Goal: Task Accomplishment & Management: Manage account settings

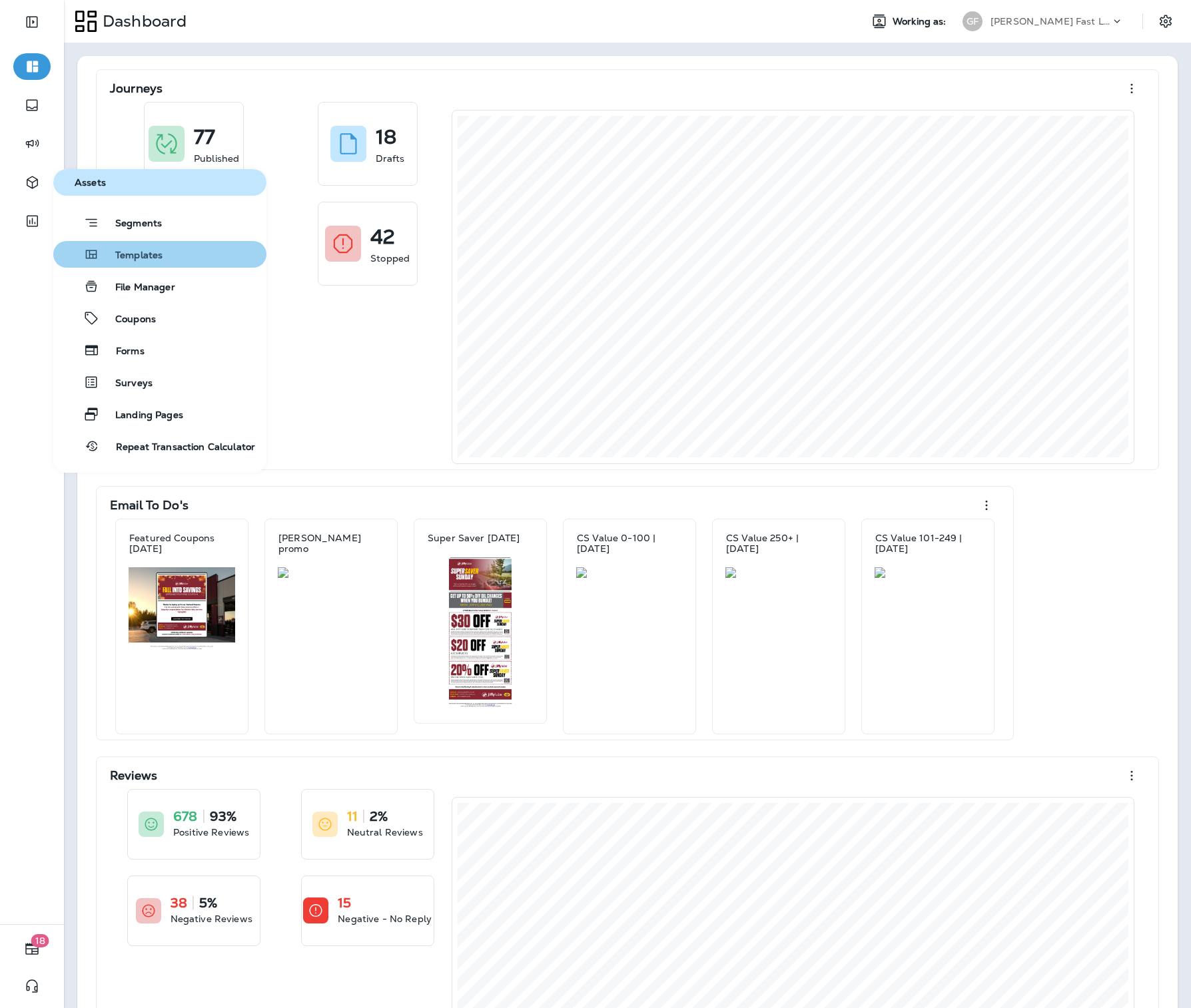
click at [159, 263] on button "Templates" at bounding box center [160, 253] width 213 height 26
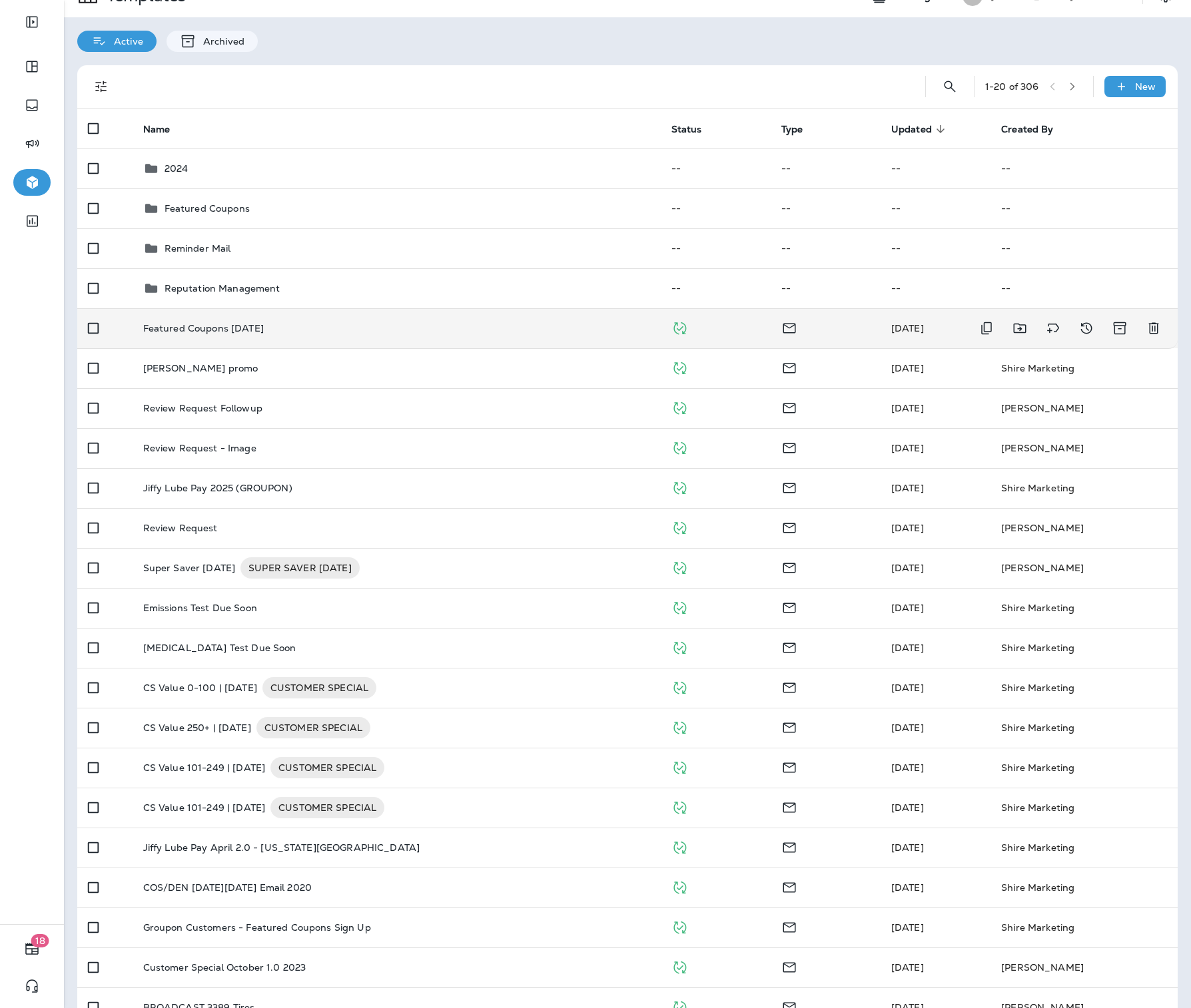
scroll to position [27, 0]
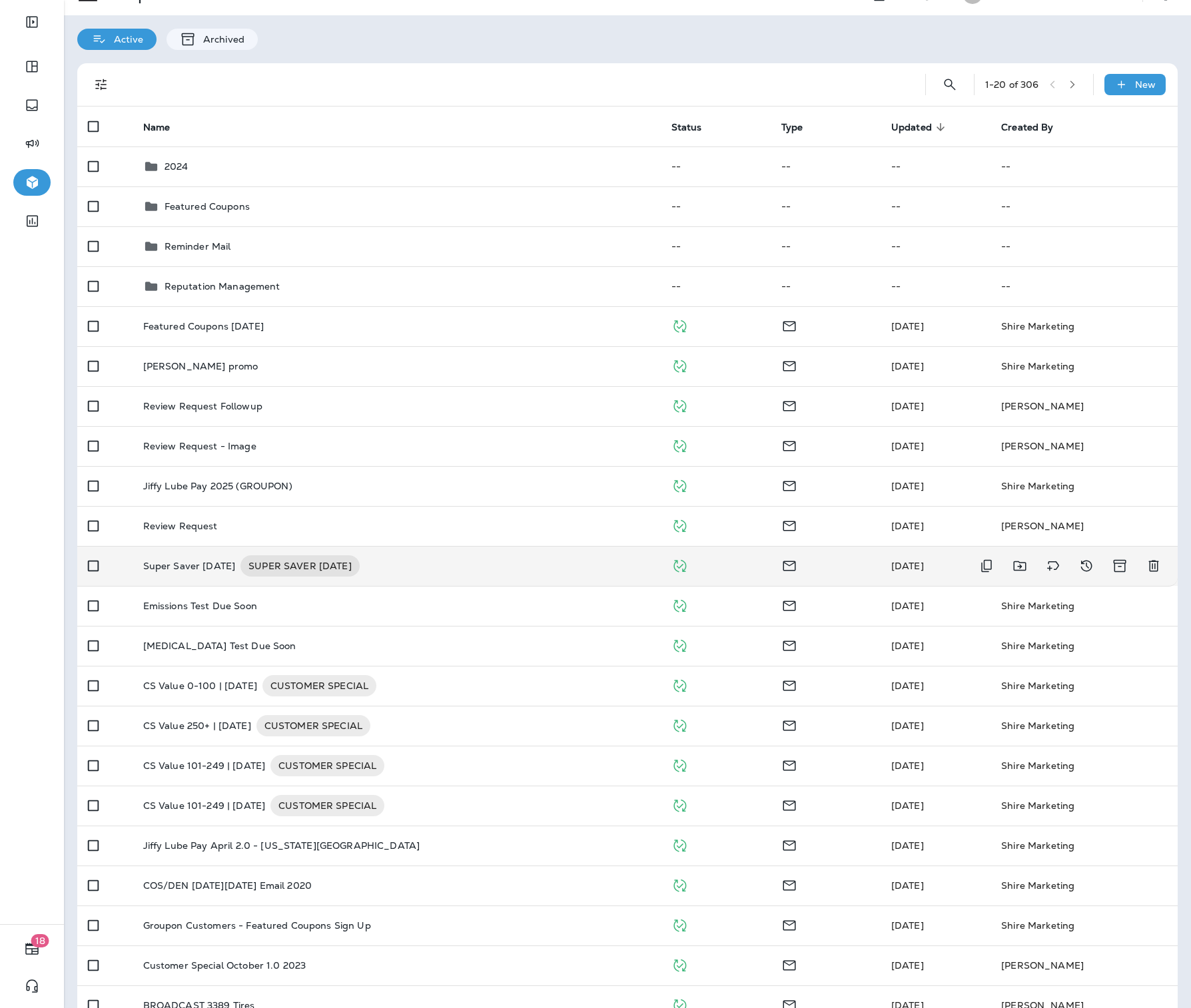
click at [434, 563] on div "Super Saver Sunday SUPER SAVER SUNDAY" at bounding box center [397, 566] width 507 height 21
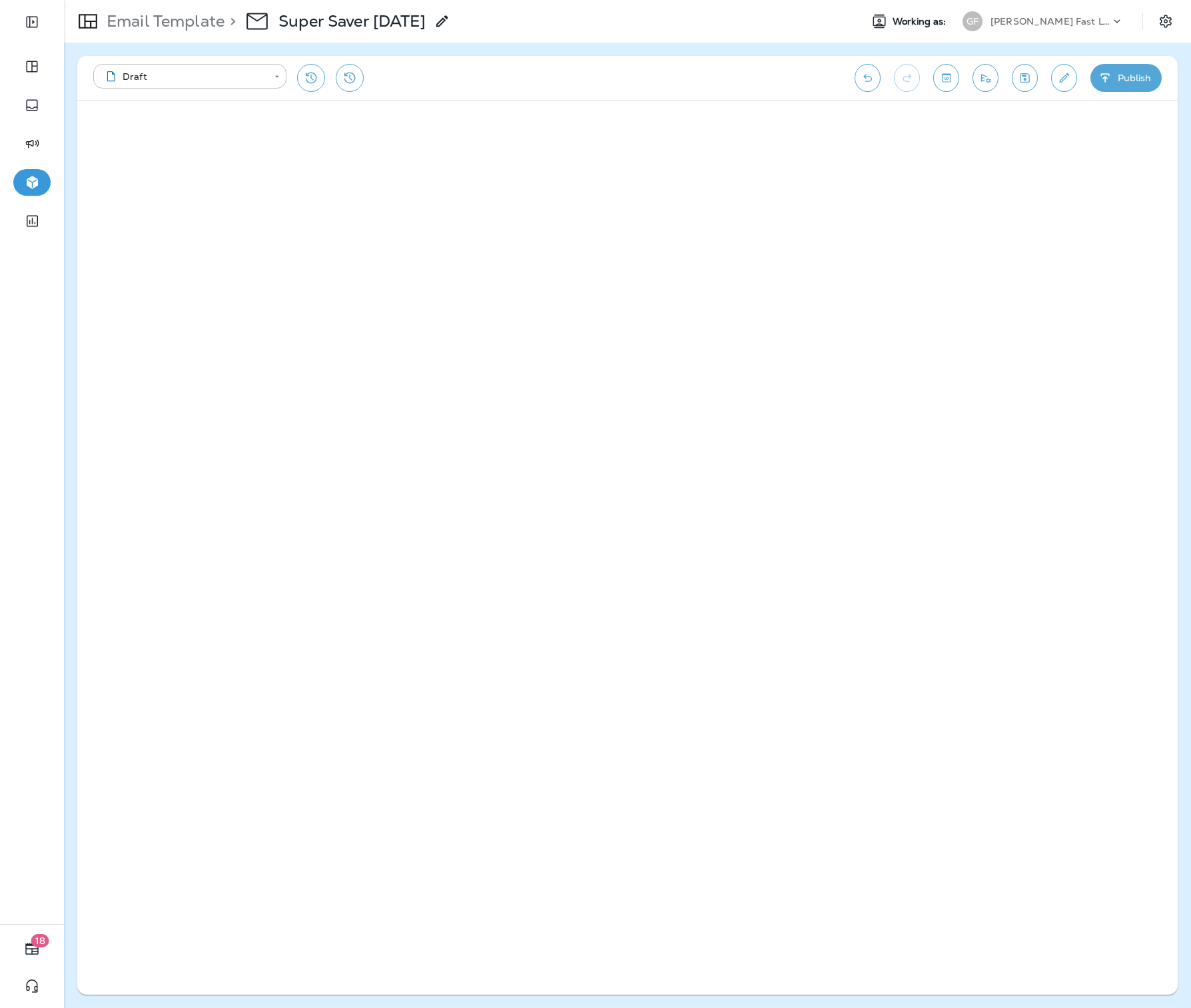
click at [1109, 79] on icon "button" at bounding box center [1105, 77] width 14 height 14
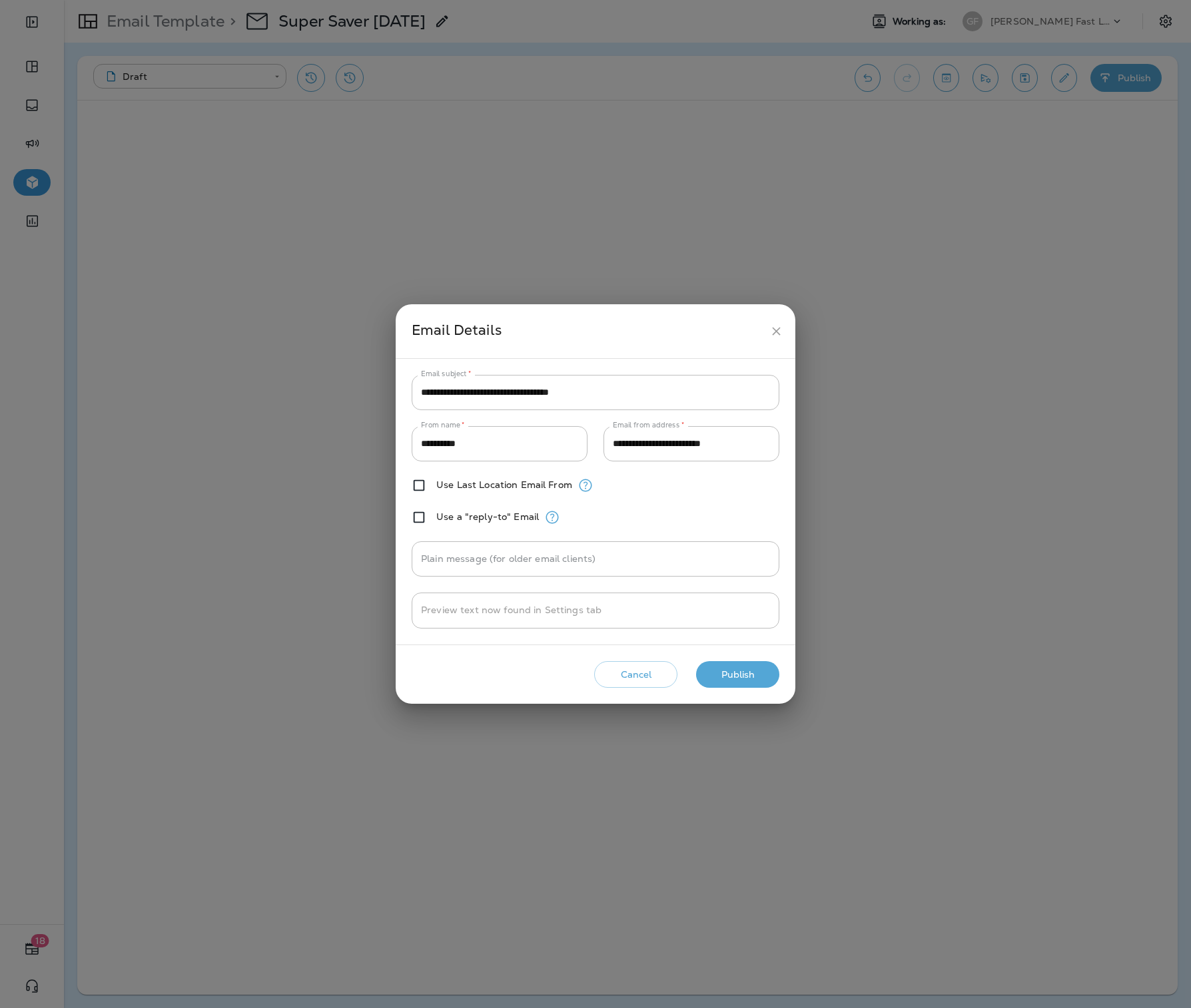
click at [744, 683] on button "Publish" at bounding box center [738, 675] width 84 height 27
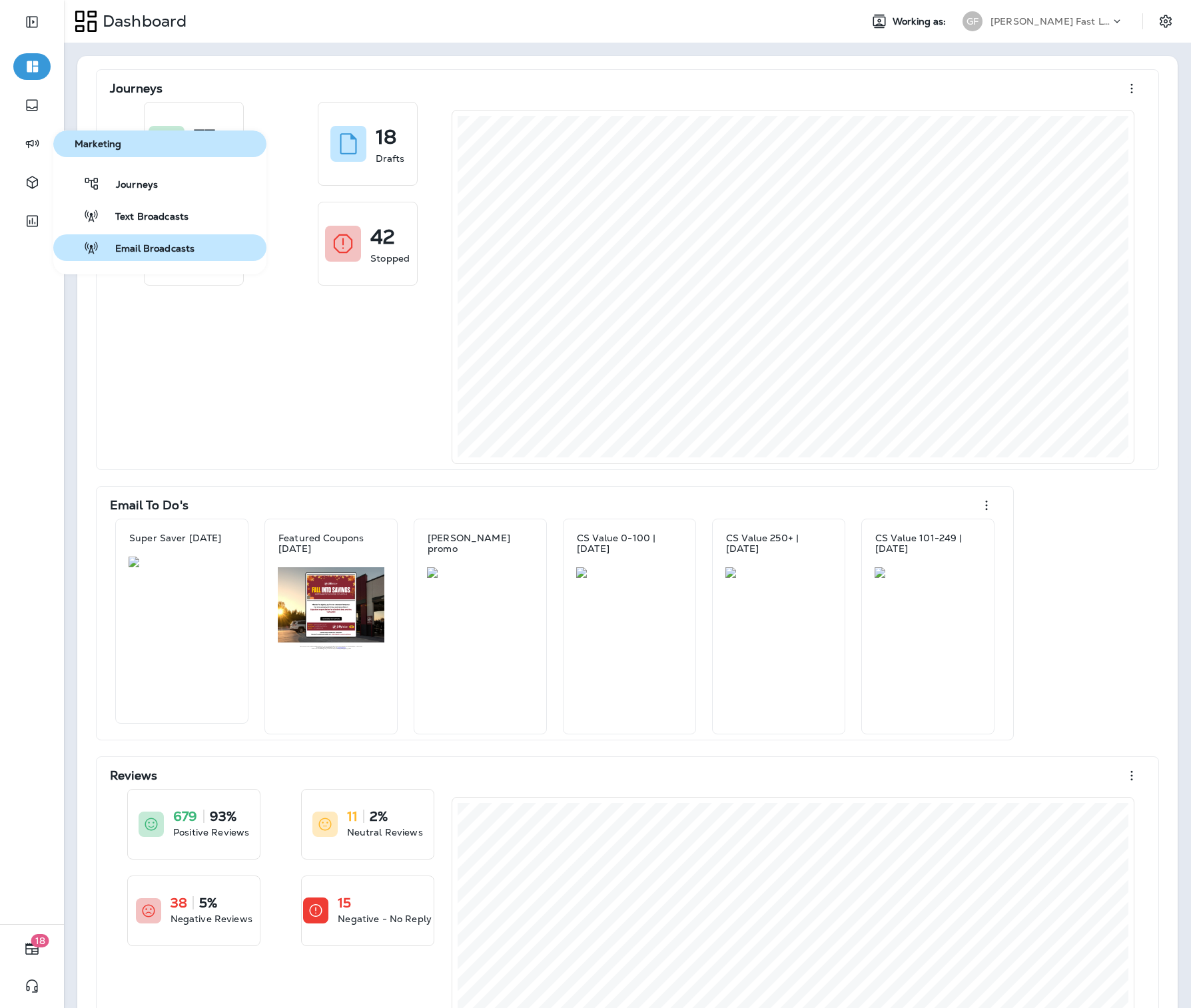
click at [119, 236] on button "Email Broadcasts" at bounding box center [160, 247] width 213 height 26
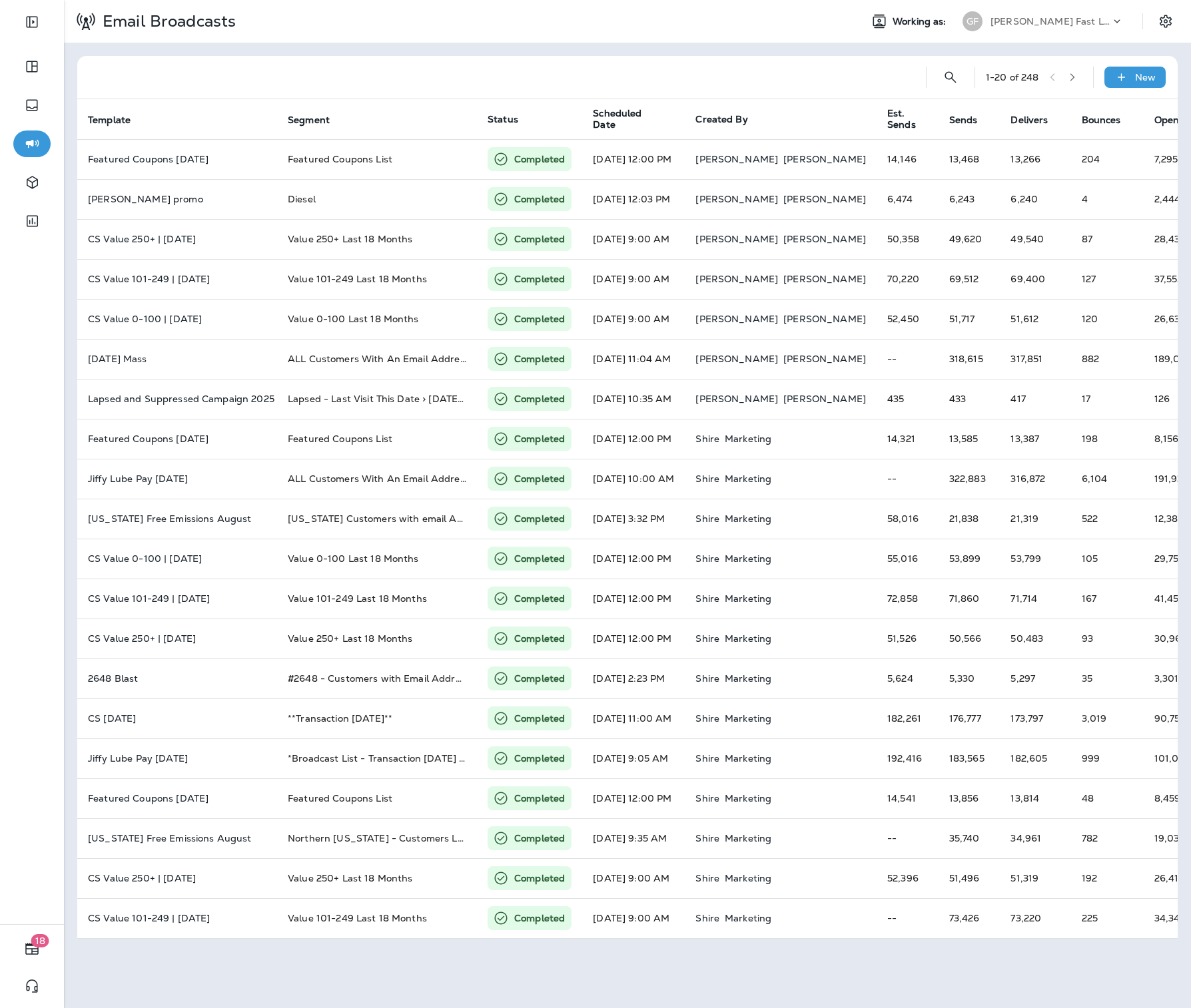
click at [1048, 11] on div "[PERSON_NAME] Fast Lube dba [PERSON_NAME]" at bounding box center [1051, 21] width 120 height 20
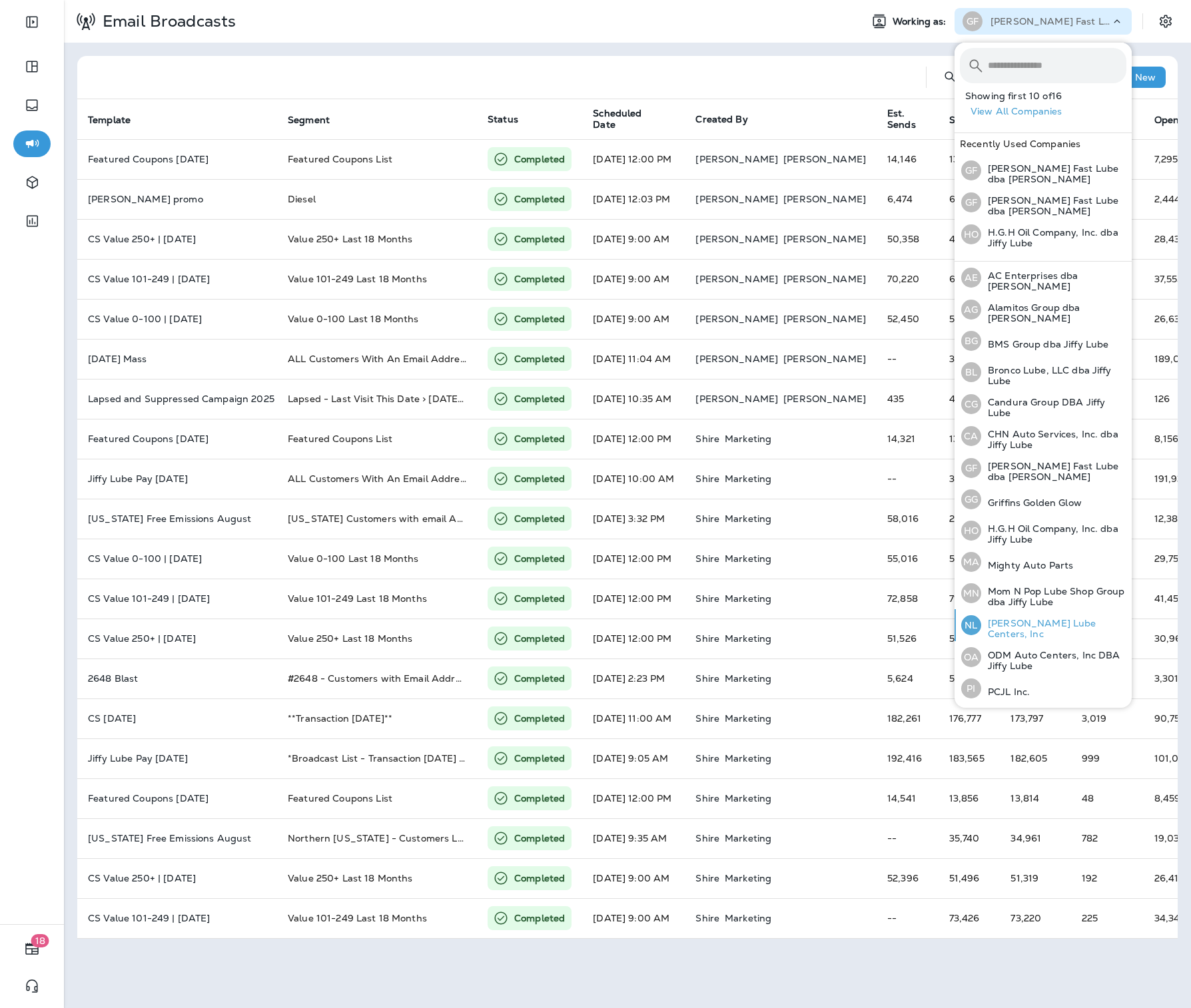
click at [1038, 615] on div "[PERSON_NAME] Lube Centers, Inc" at bounding box center [1044, 625] width 176 height 32
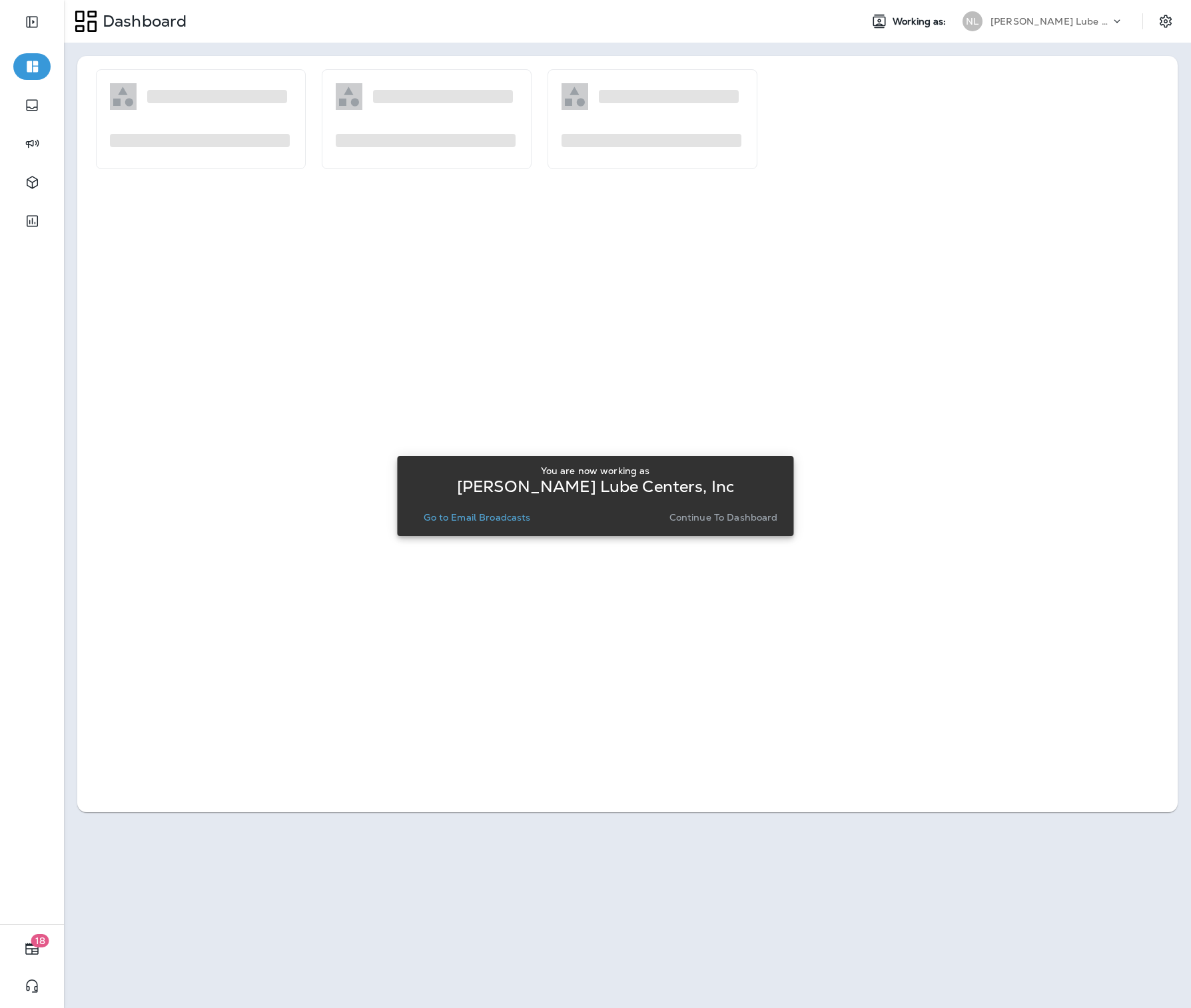
click at [489, 517] on p "Go to Email Broadcasts" at bounding box center [476, 518] width 106 height 11
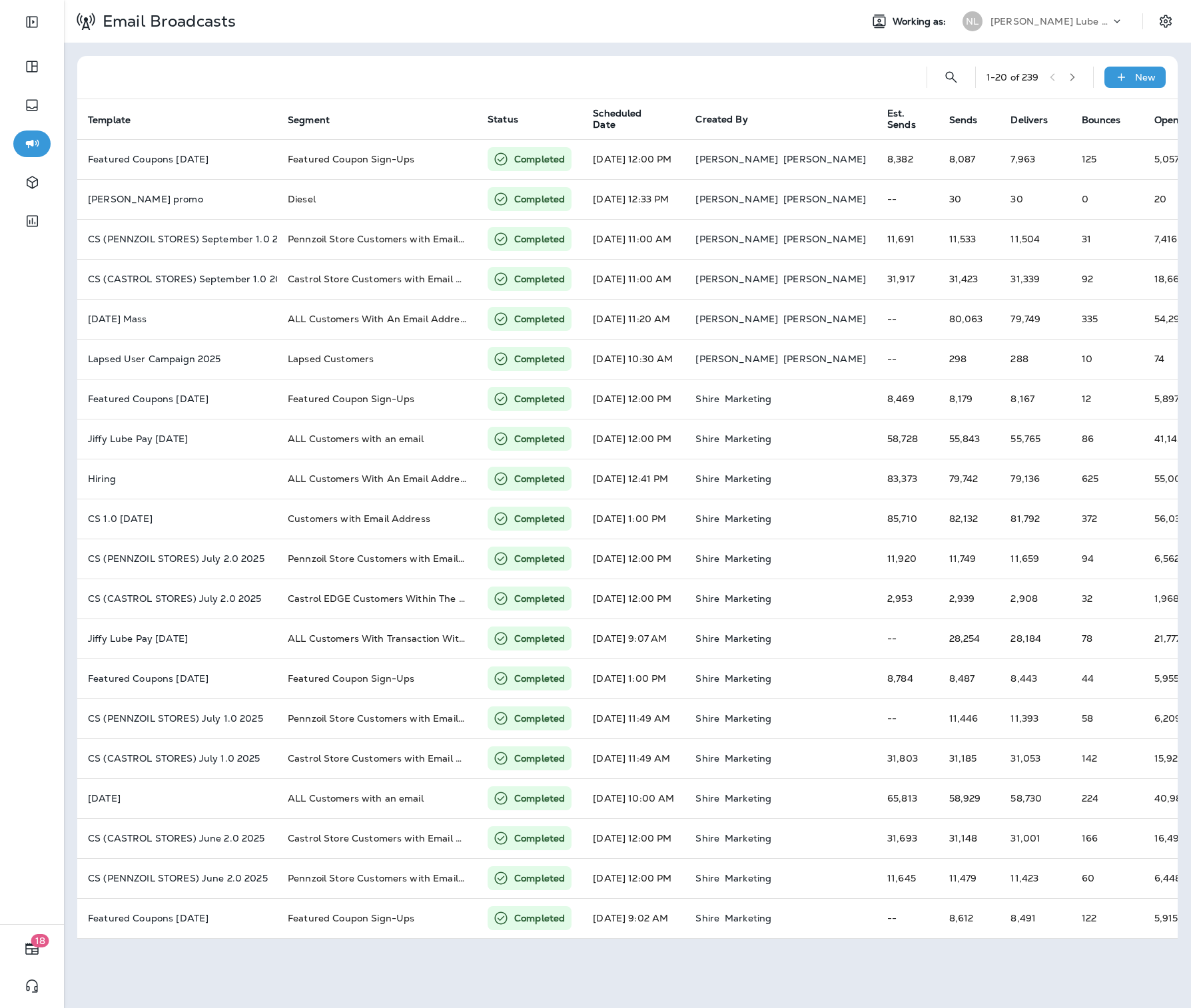
click at [1074, 30] on div "[PERSON_NAME] Lube Centers, Inc" at bounding box center [1051, 21] width 120 height 20
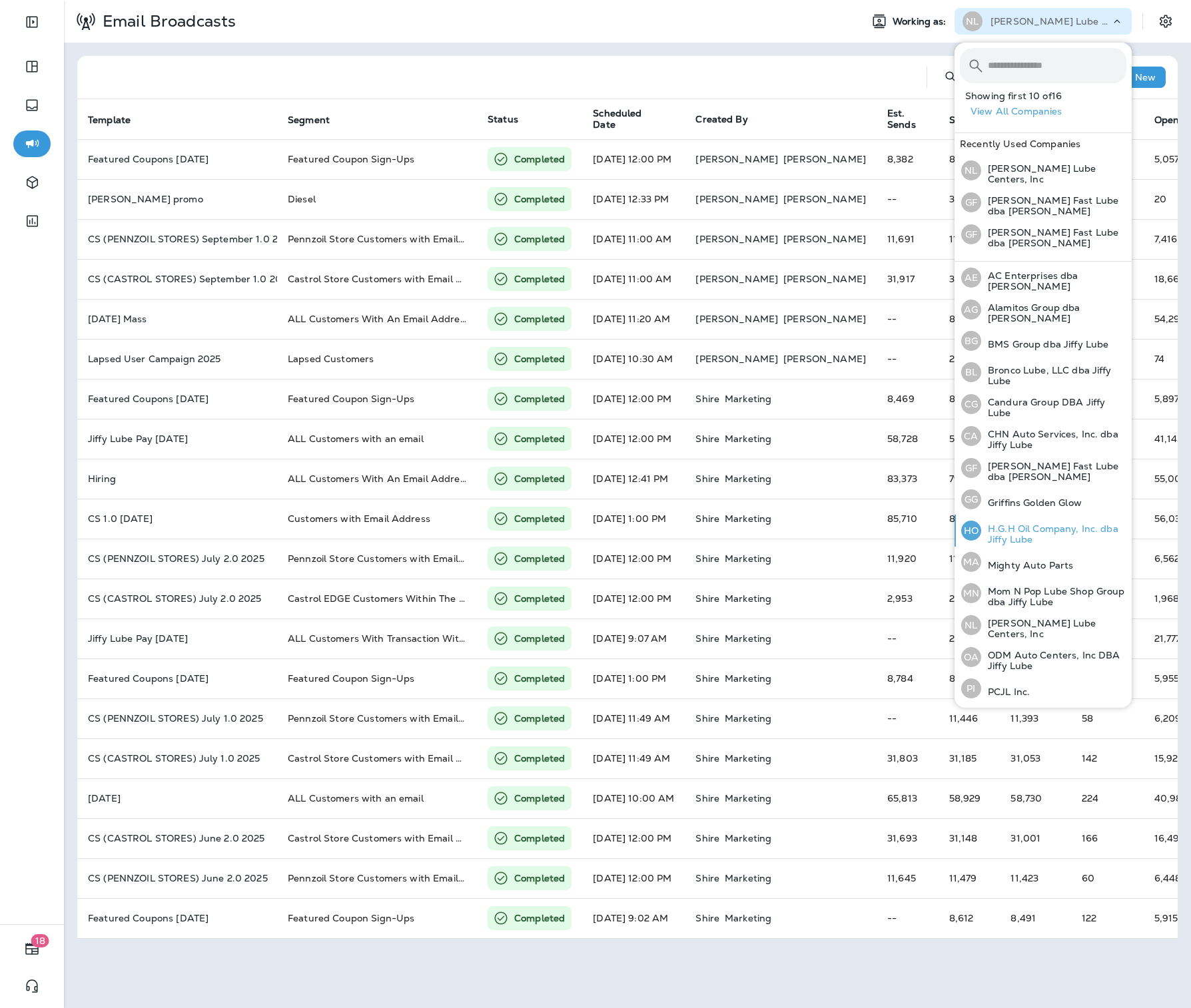
scroll to position [59, 0]
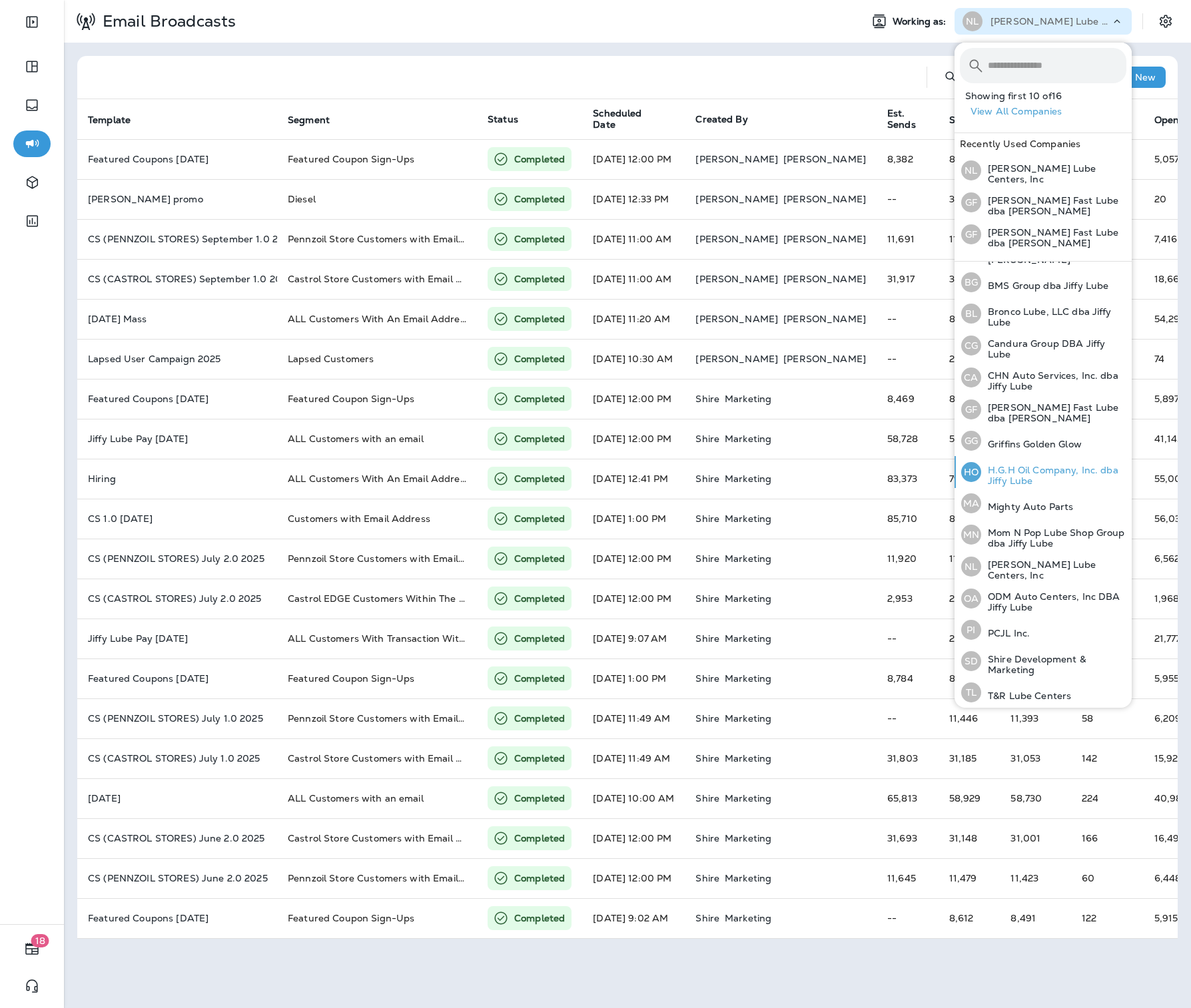
click at [1028, 476] on p "H.G.H Oil Company, Inc. dba Jiffy Lube" at bounding box center [1054, 475] width 145 height 21
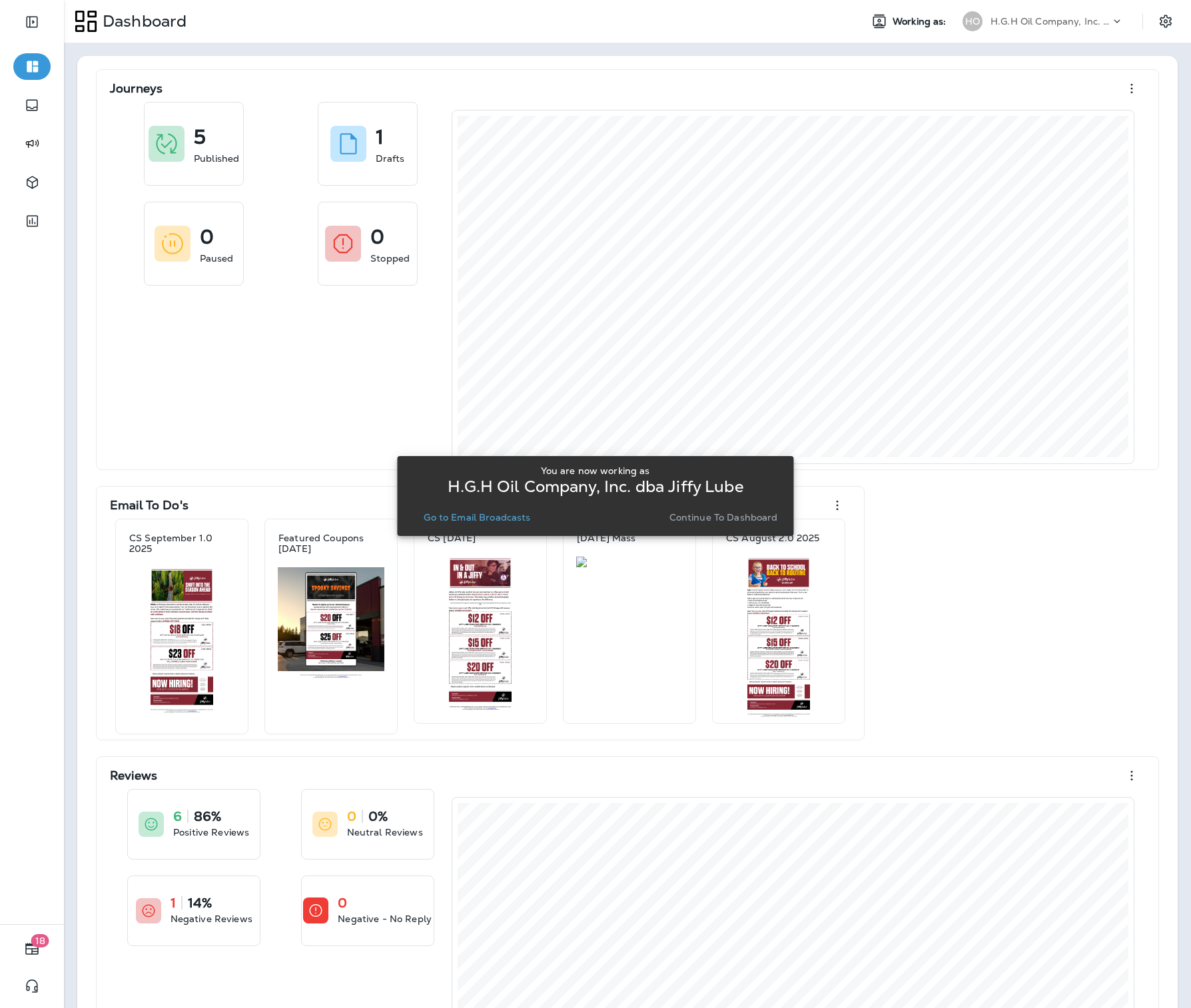
click at [503, 519] on p "Go to Email Broadcasts" at bounding box center [476, 518] width 106 height 11
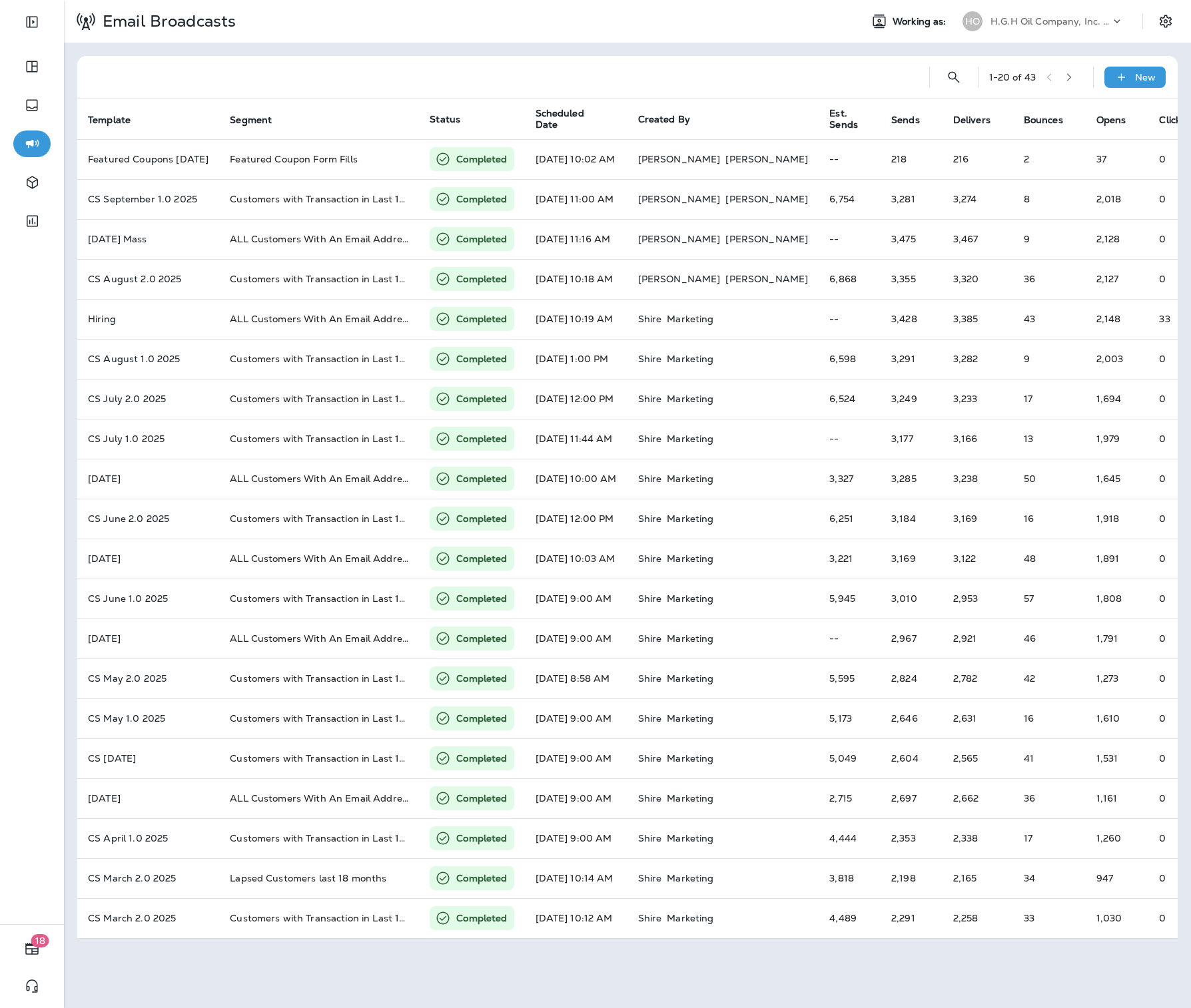
click at [1053, 27] on div "H.G.H Oil Company, Inc. dba Jiffy Lube" at bounding box center [1051, 21] width 120 height 20
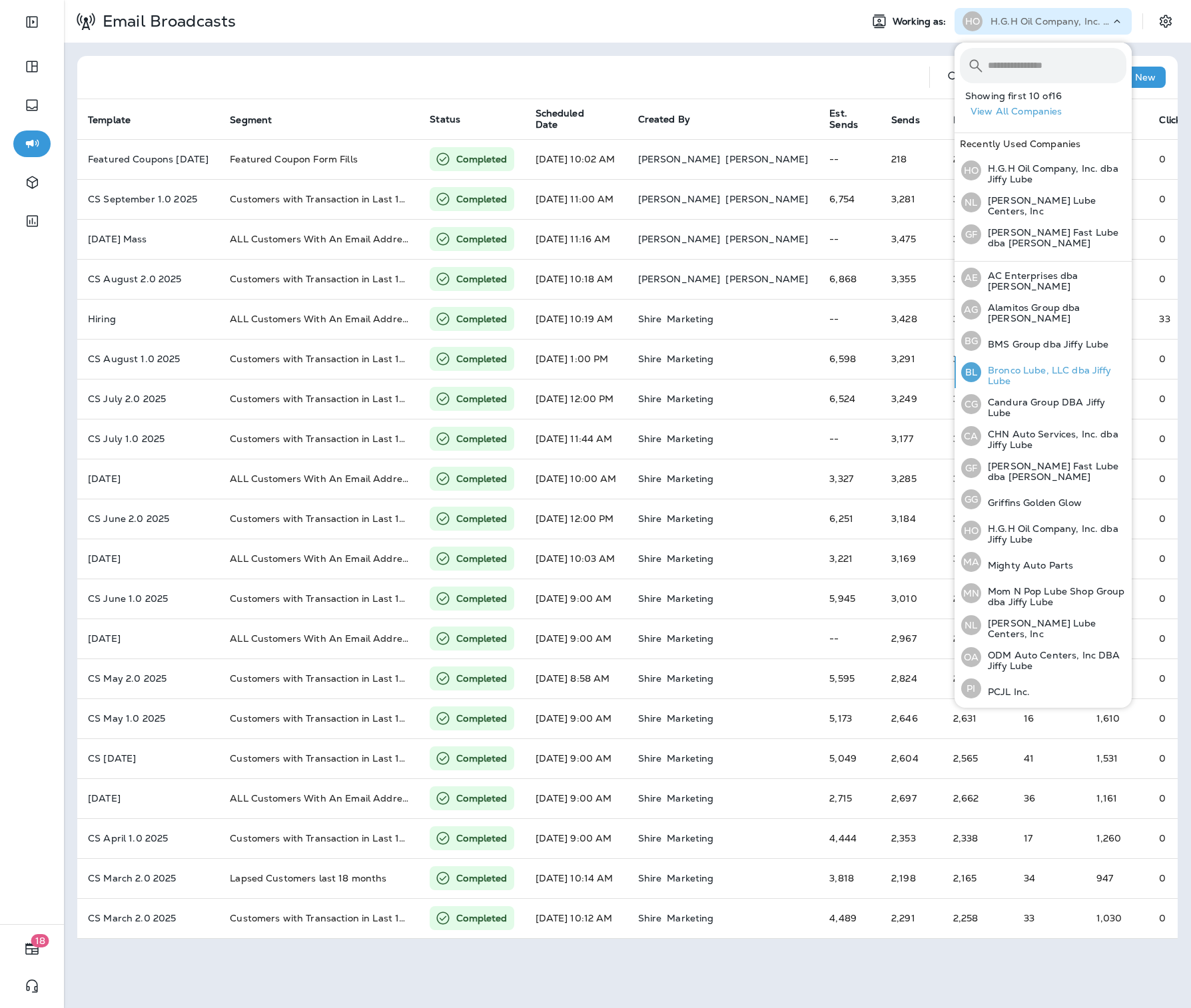
click at [1030, 365] on p "Bronco Lube, LLC dba Jiffy Lube" at bounding box center [1054, 375] width 145 height 21
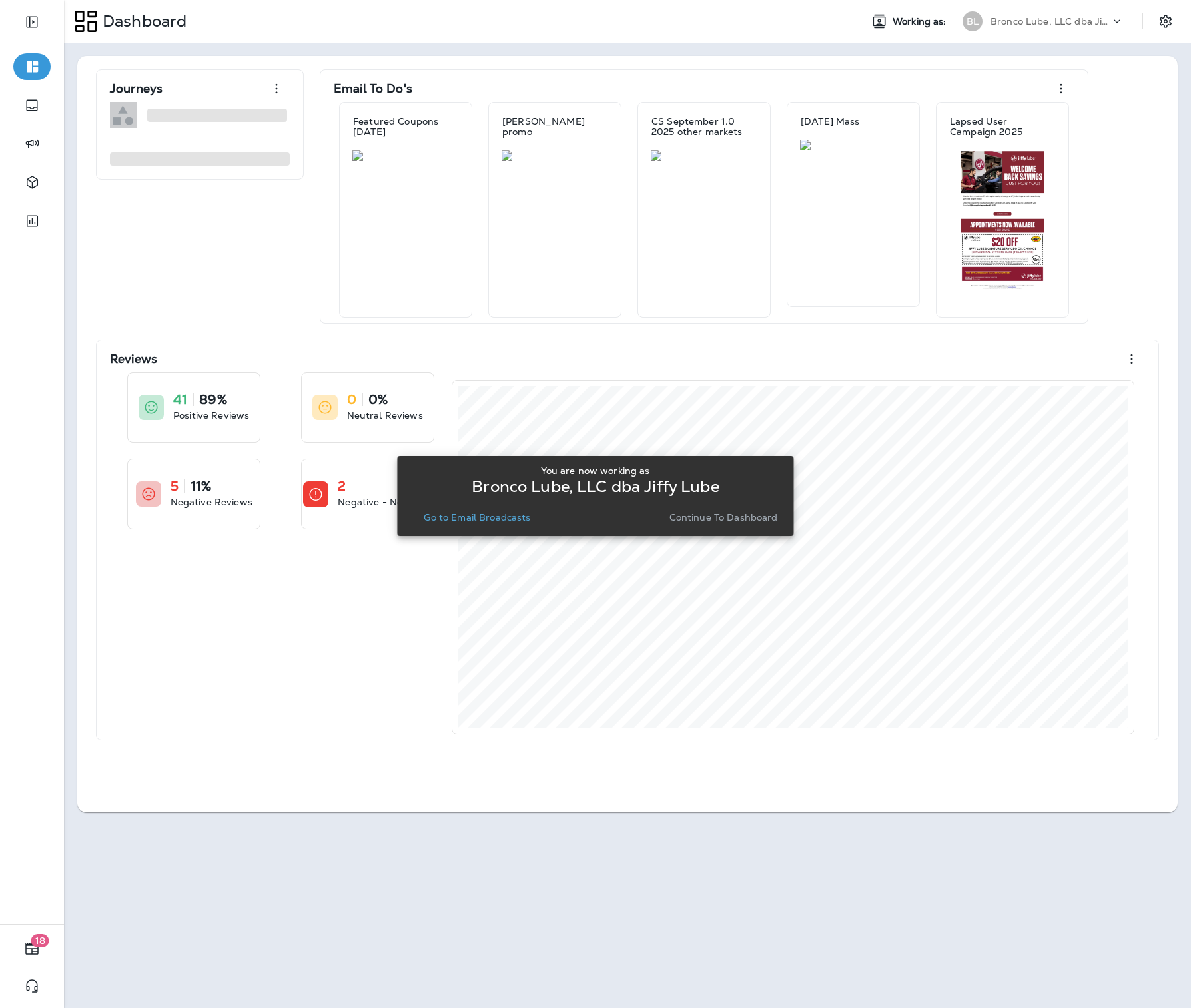
click at [516, 506] on div "You are now working as [PERSON_NAME], LLC dba Jiffy Lube Go to Email Broadcasts…" at bounding box center [595, 496] width 375 height 61
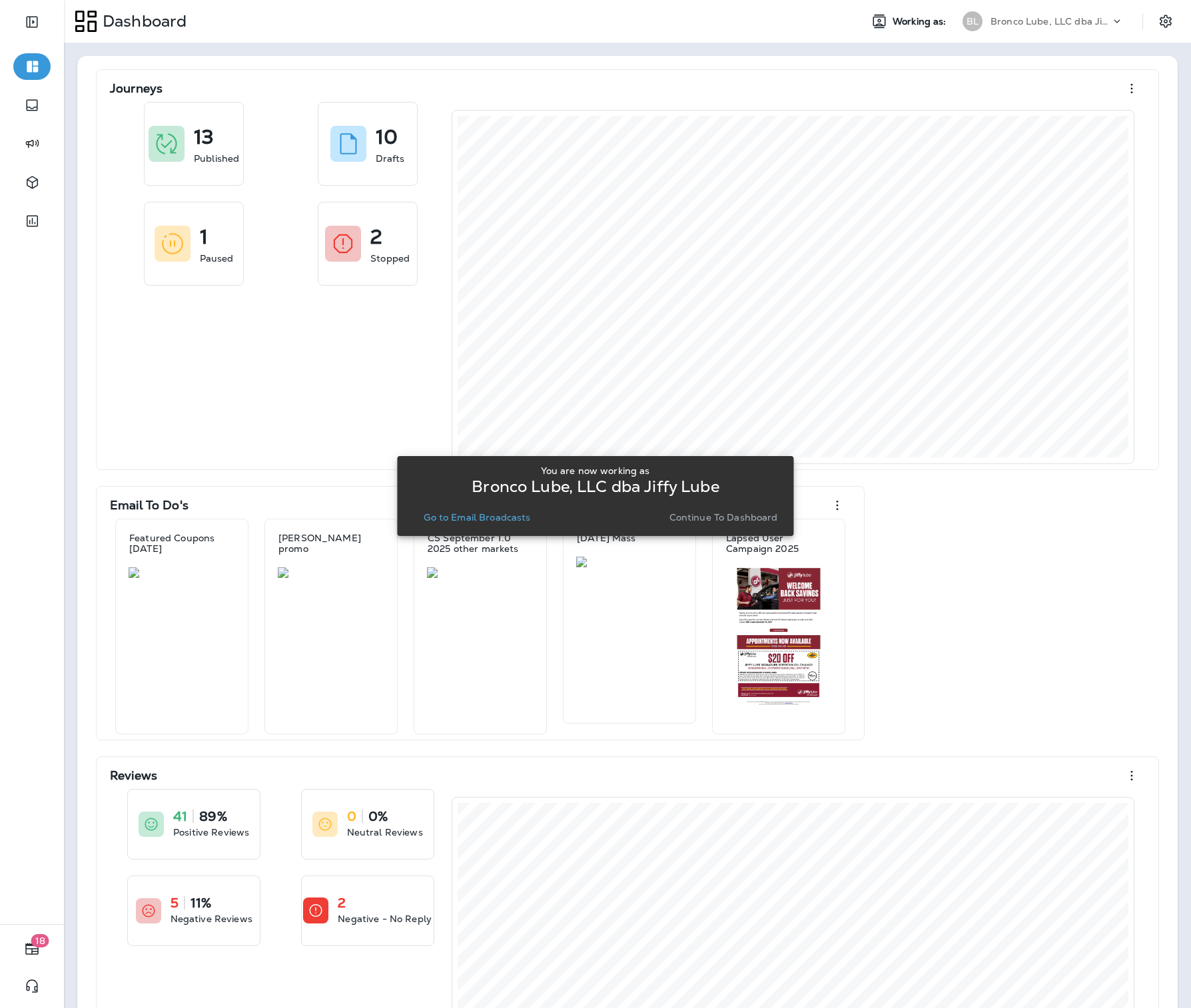
click at [513, 511] on button "Go to Email Broadcasts" at bounding box center [477, 518] width 117 height 19
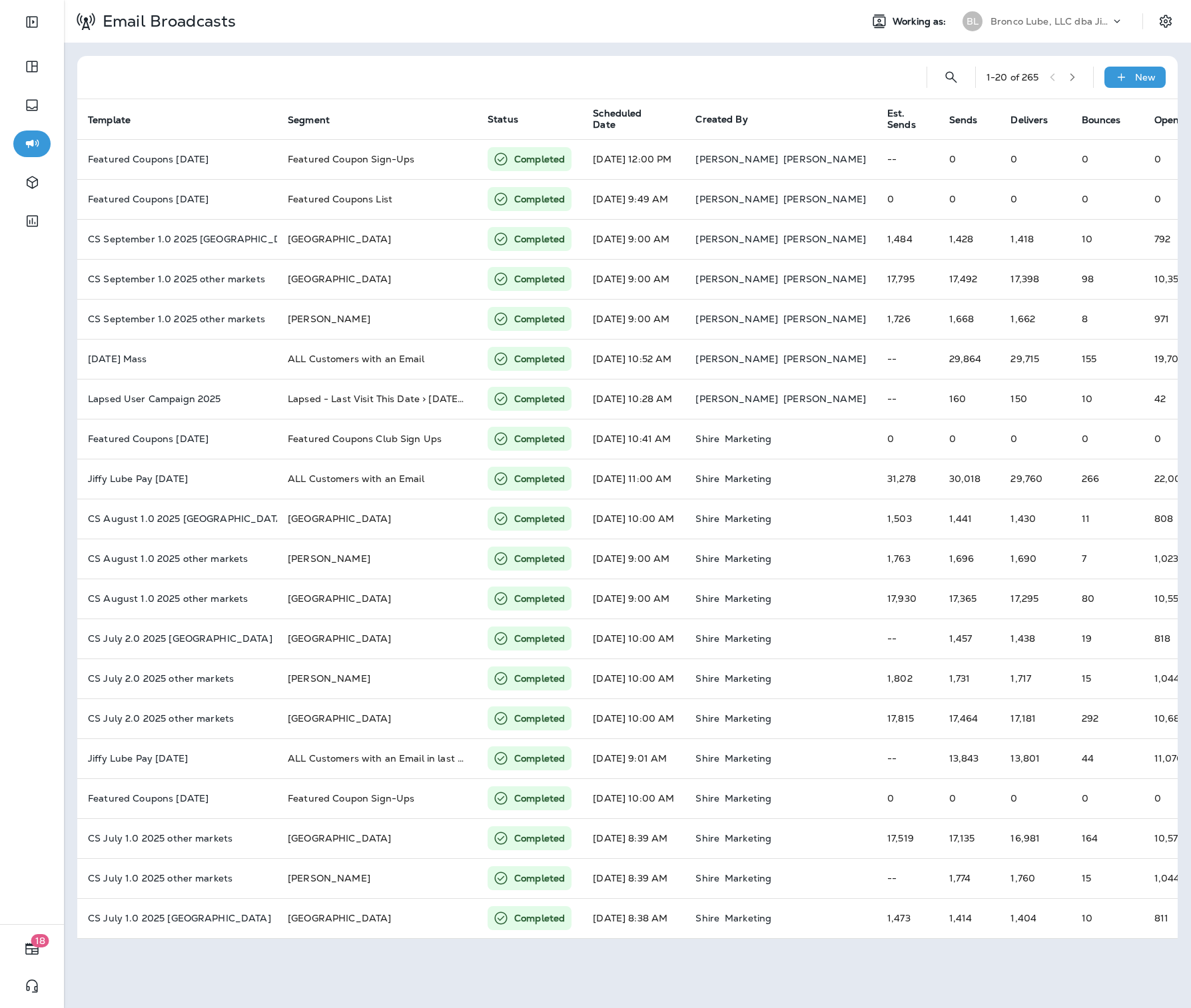
click at [1023, 19] on p "Bronco Lube, LLC dba Jiffy Lube" at bounding box center [1051, 22] width 120 height 11
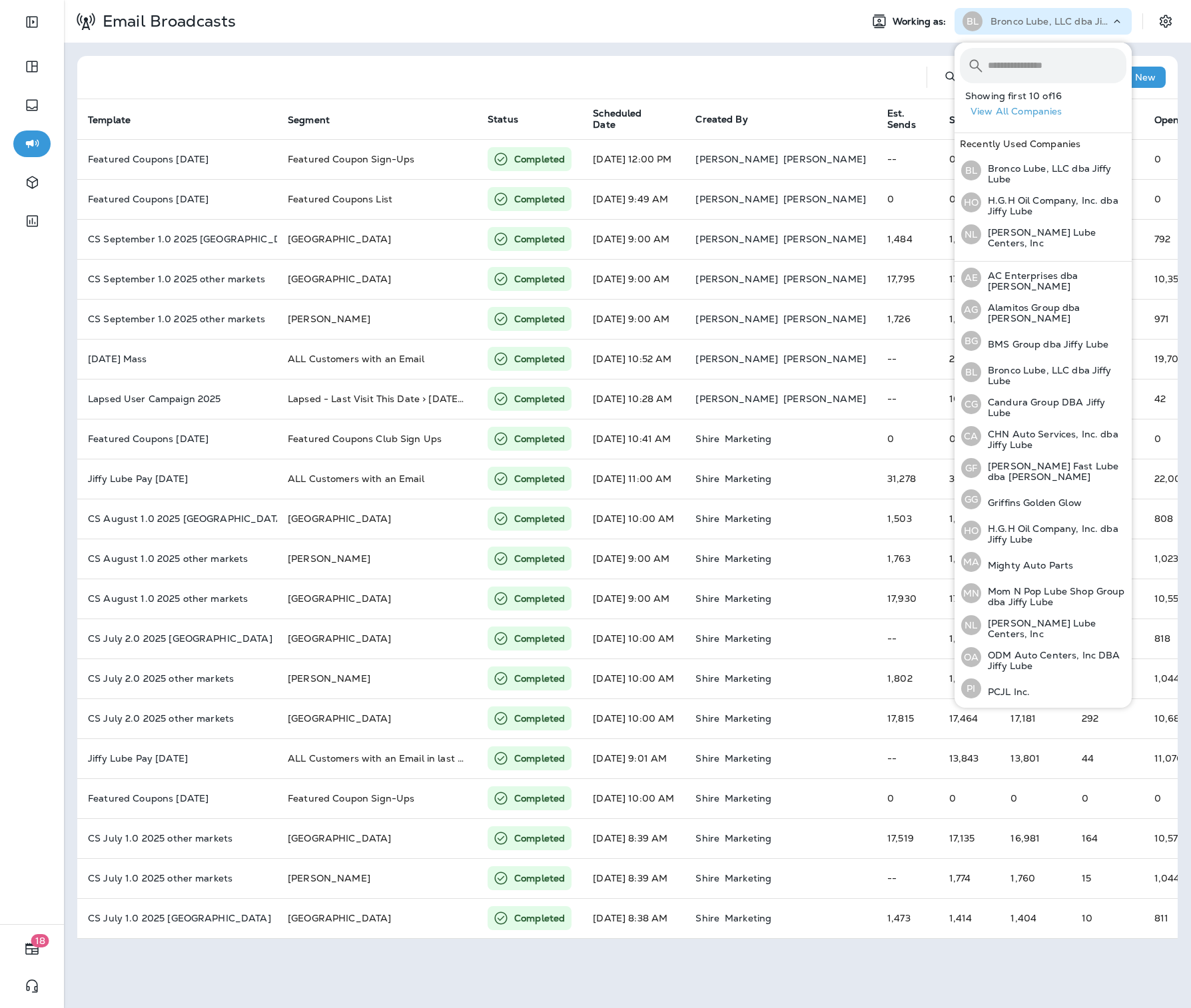
click at [866, 45] on div "1 - 20 of 265 New Template Segment Status Scheduled Date Created By Est. Sends …" at bounding box center [627, 498] width 1127 height 910
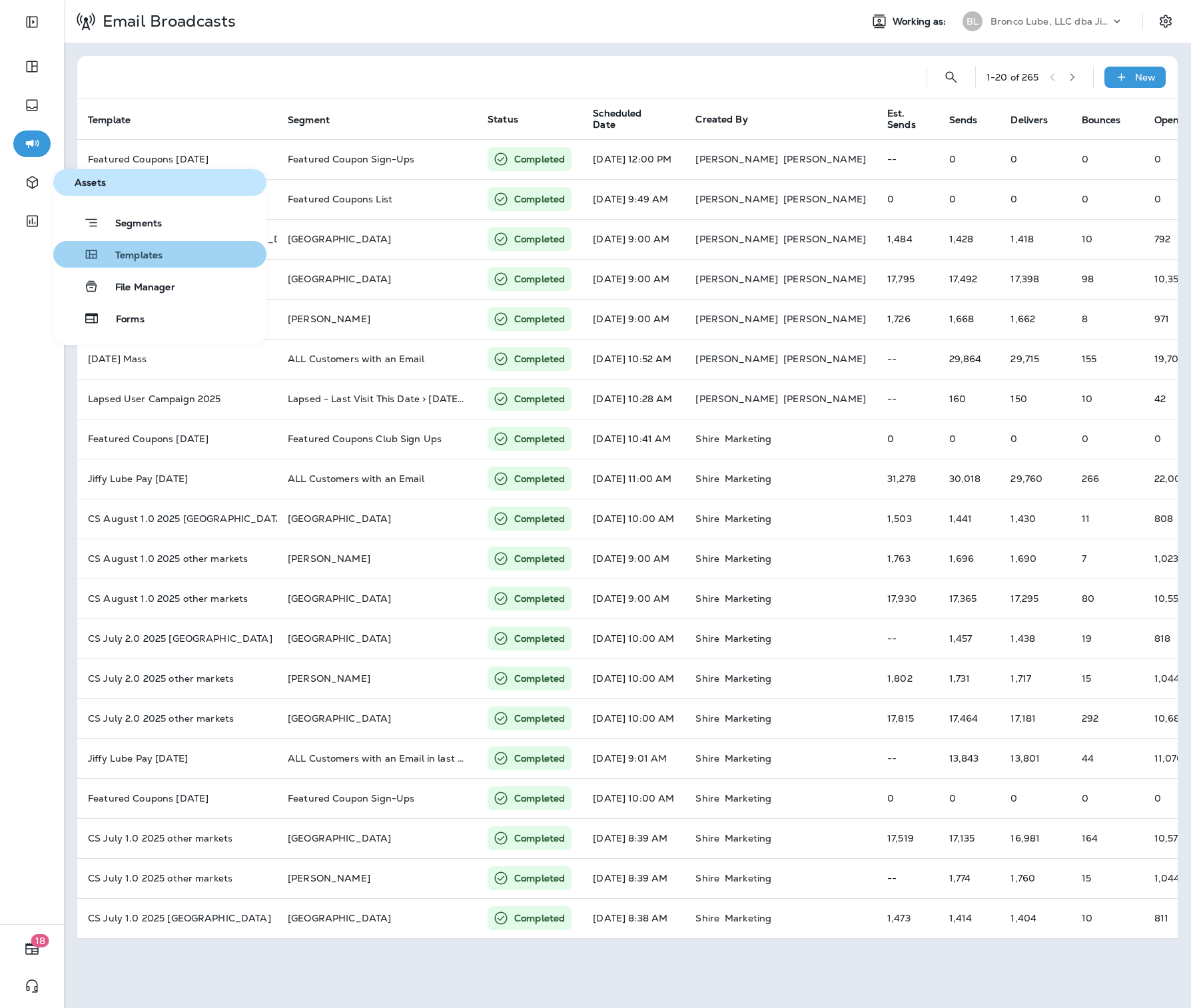
click at [189, 262] on button "Templates" at bounding box center [160, 253] width 213 height 26
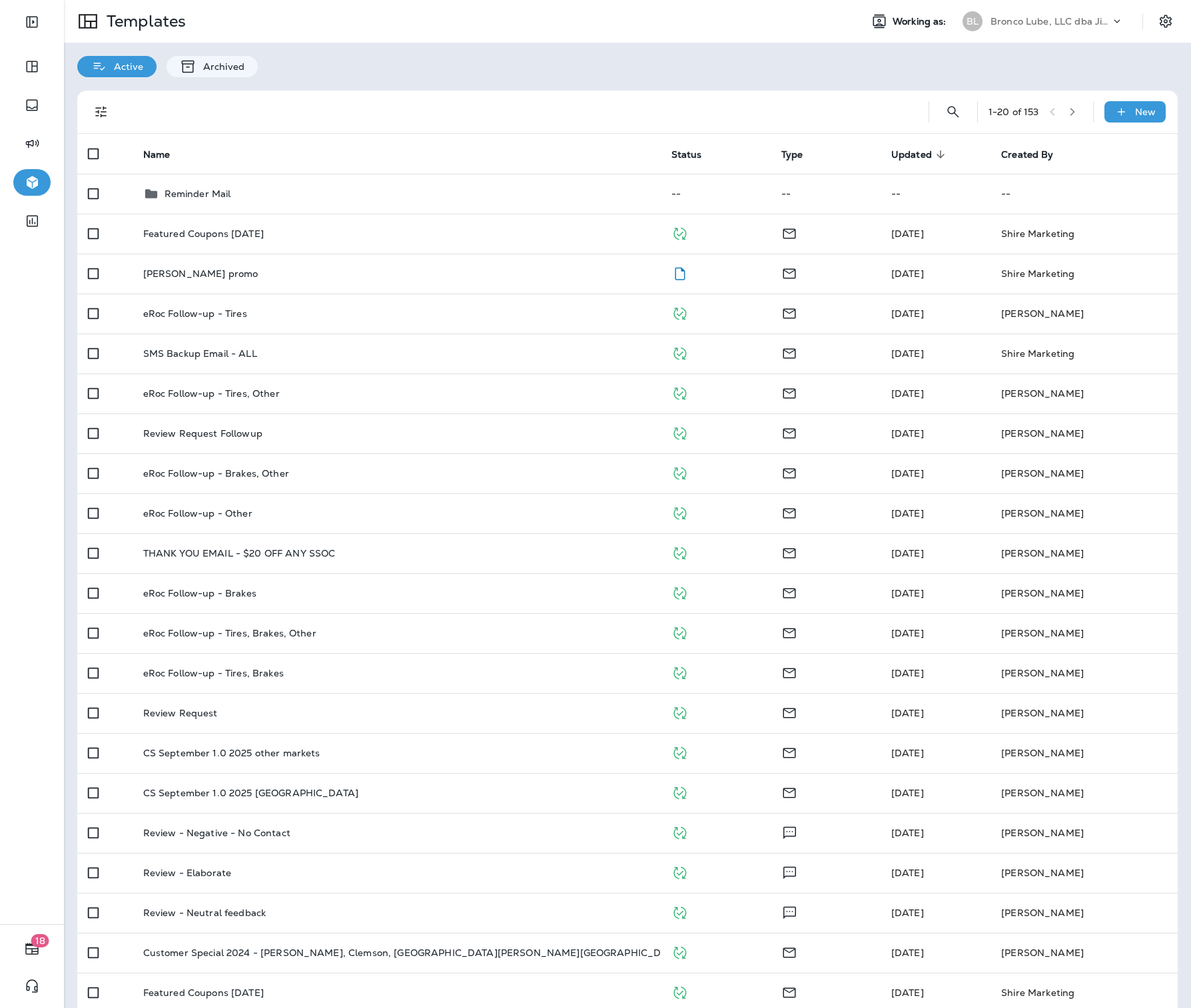
click at [1074, 29] on div "Bronco Lube, LLC dba Jiffy Lube" at bounding box center [1051, 21] width 120 height 20
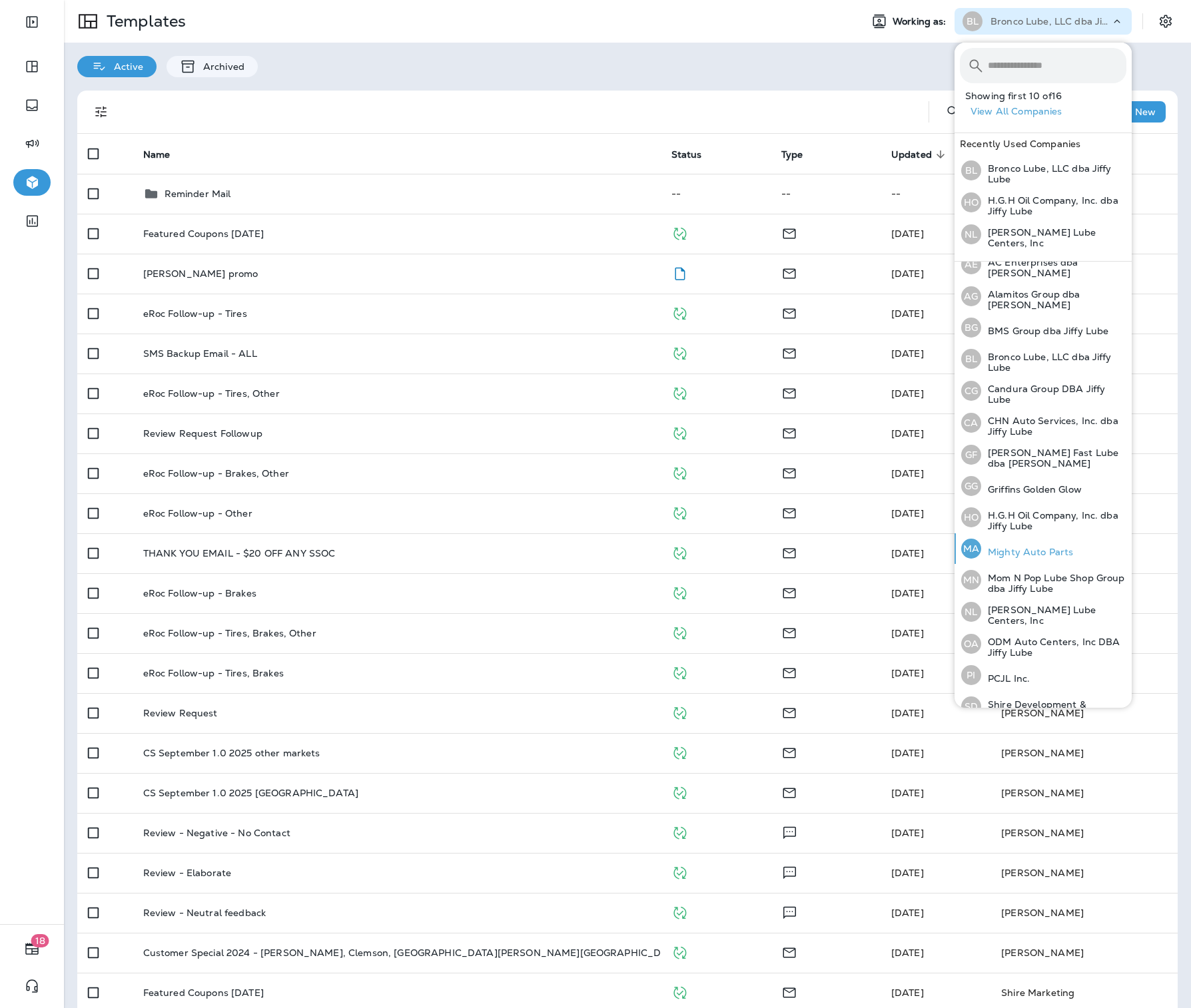
scroll to position [15, 0]
click at [1063, 618] on div "[PERSON_NAME] Lube Centers, Inc" at bounding box center [1044, 610] width 176 height 32
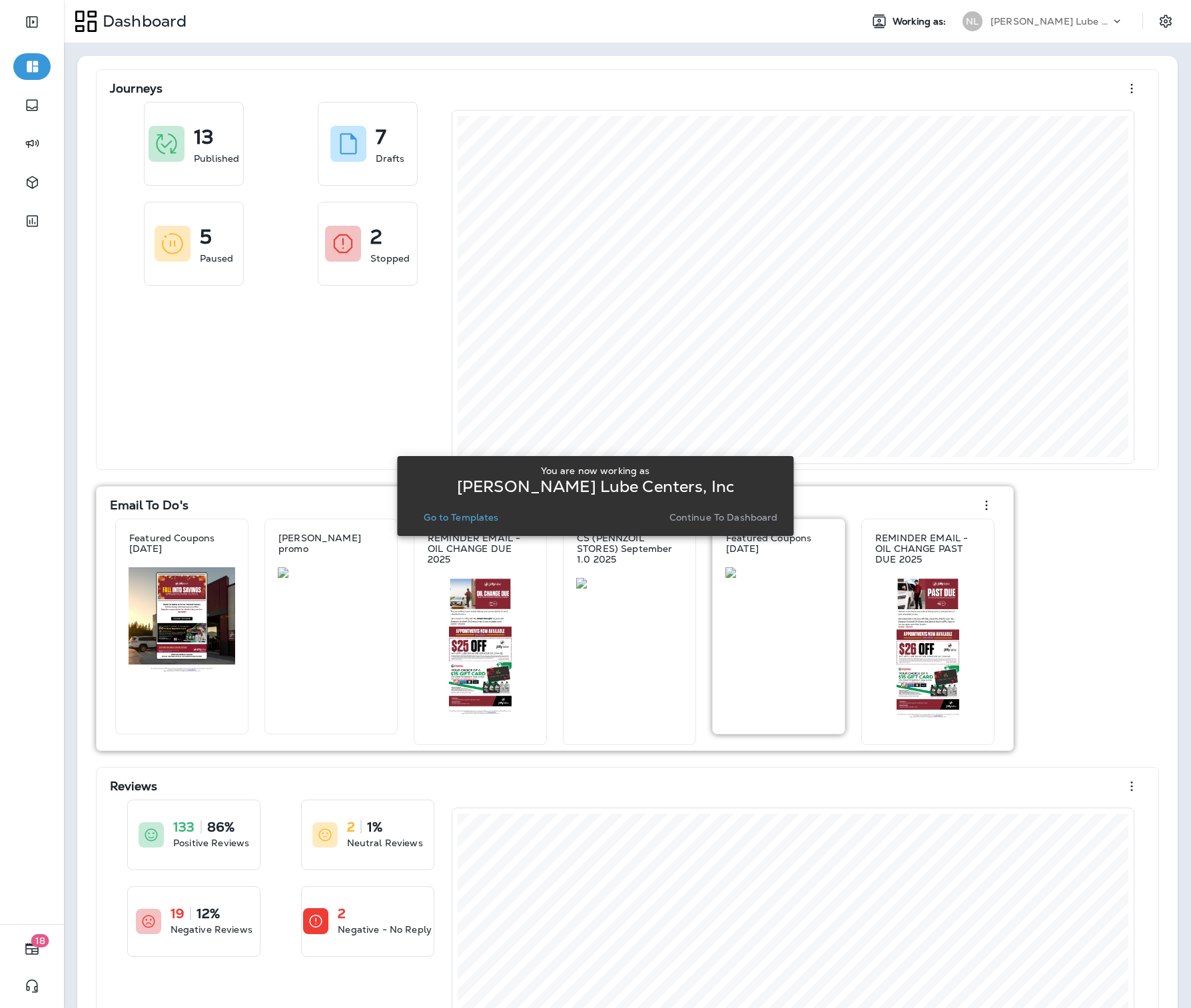
click at [727, 520] on p "Continue to Dashboard" at bounding box center [724, 518] width 109 height 11
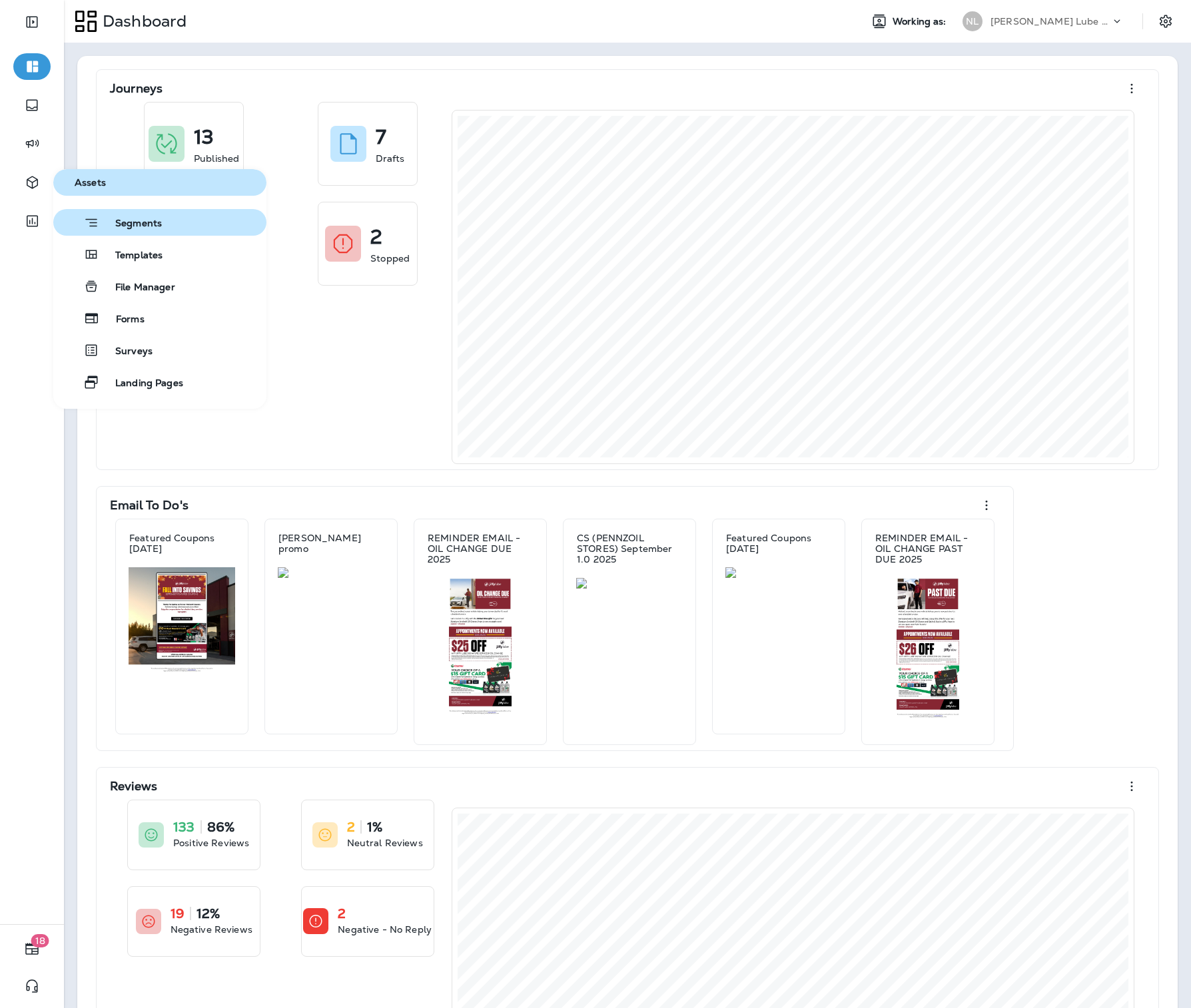
click at [152, 232] on button "Segments" at bounding box center [160, 222] width 213 height 26
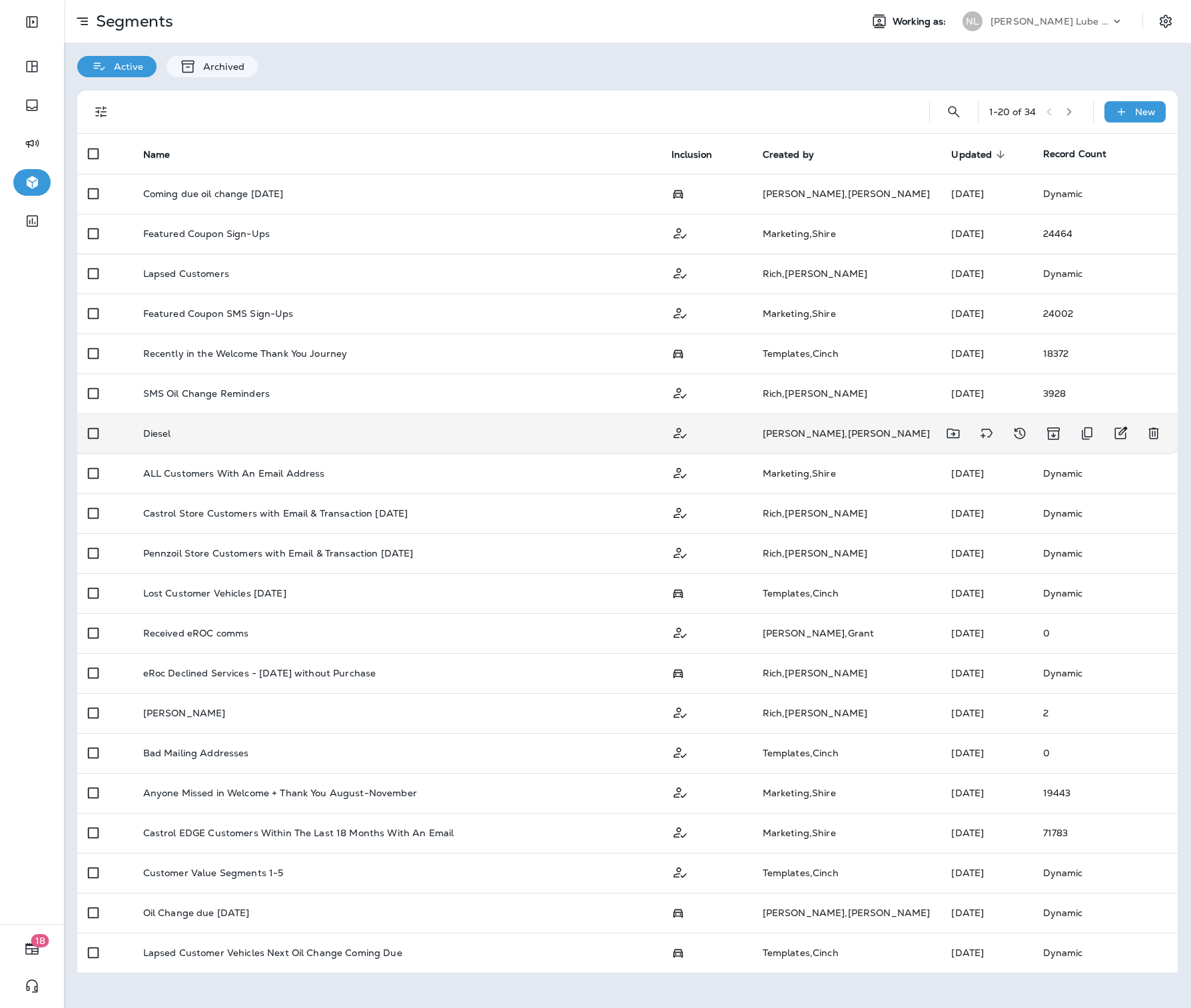
click at [246, 421] on td "Diesel" at bounding box center [397, 433] width 529 height 40
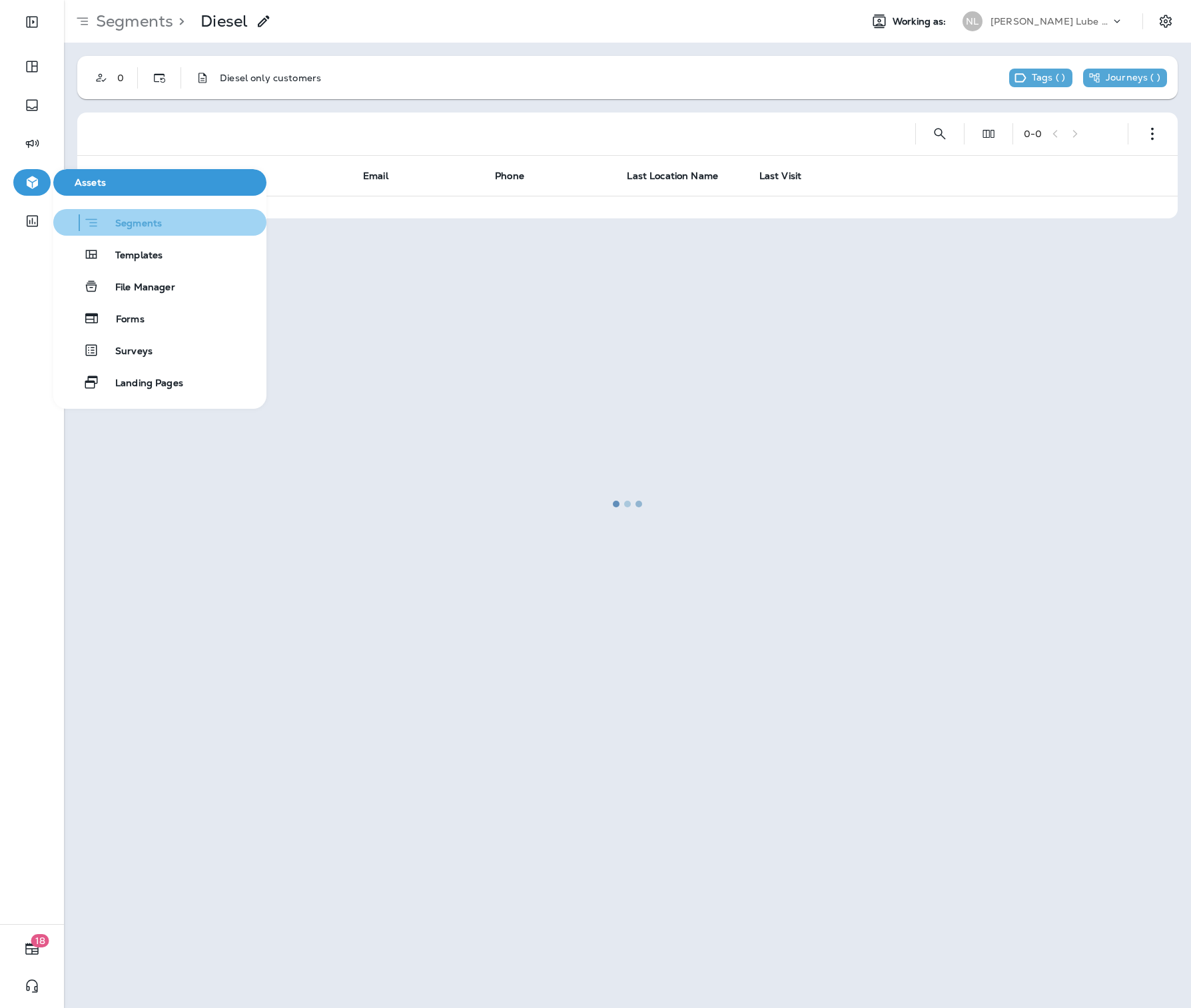
click at [136, 229] on span "Segments" at bounding box center [130, 224] width 63 height 14
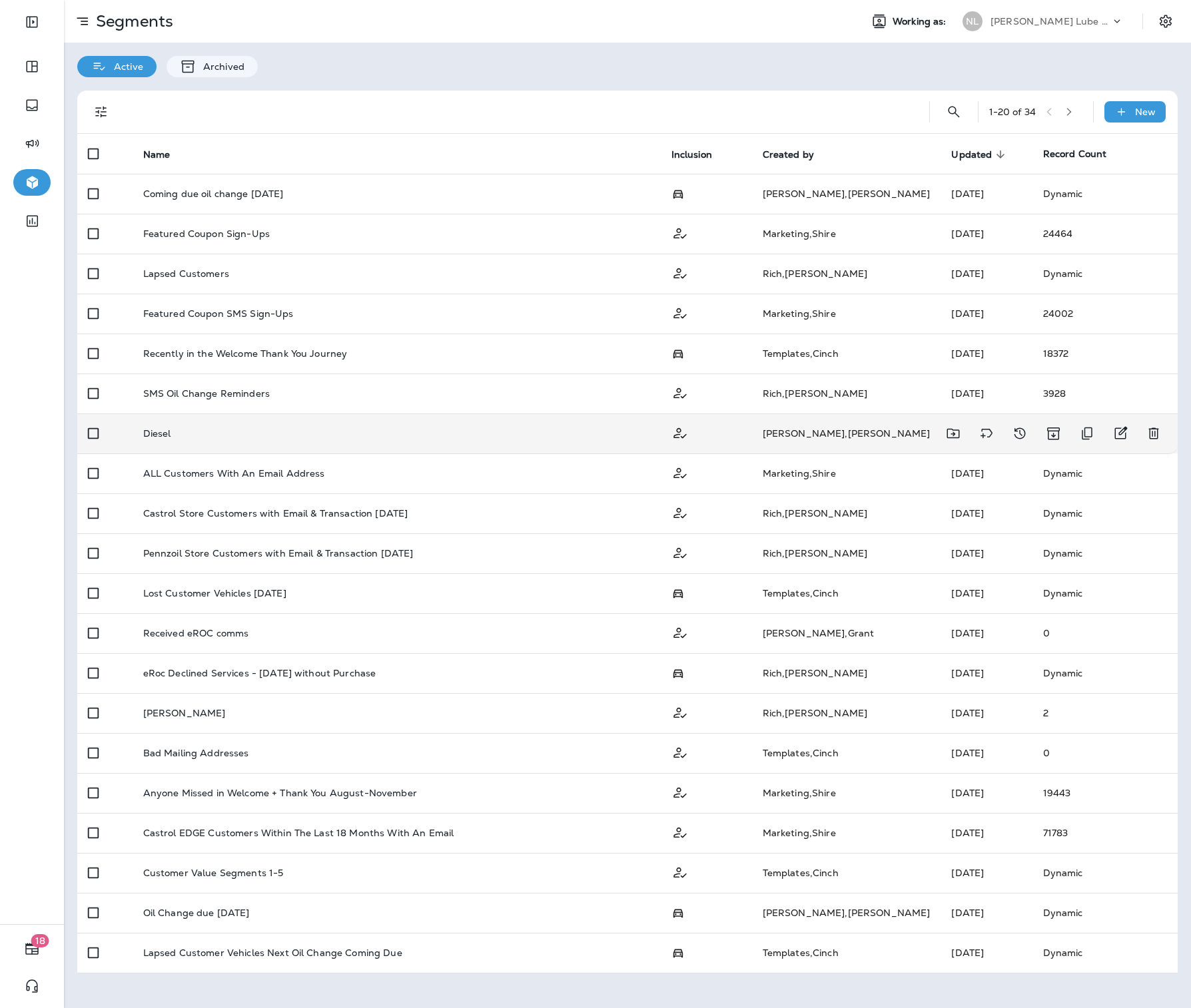
click at [488, 430] on div "Diesel" at bounding box center [397, 434] width 507 height 11
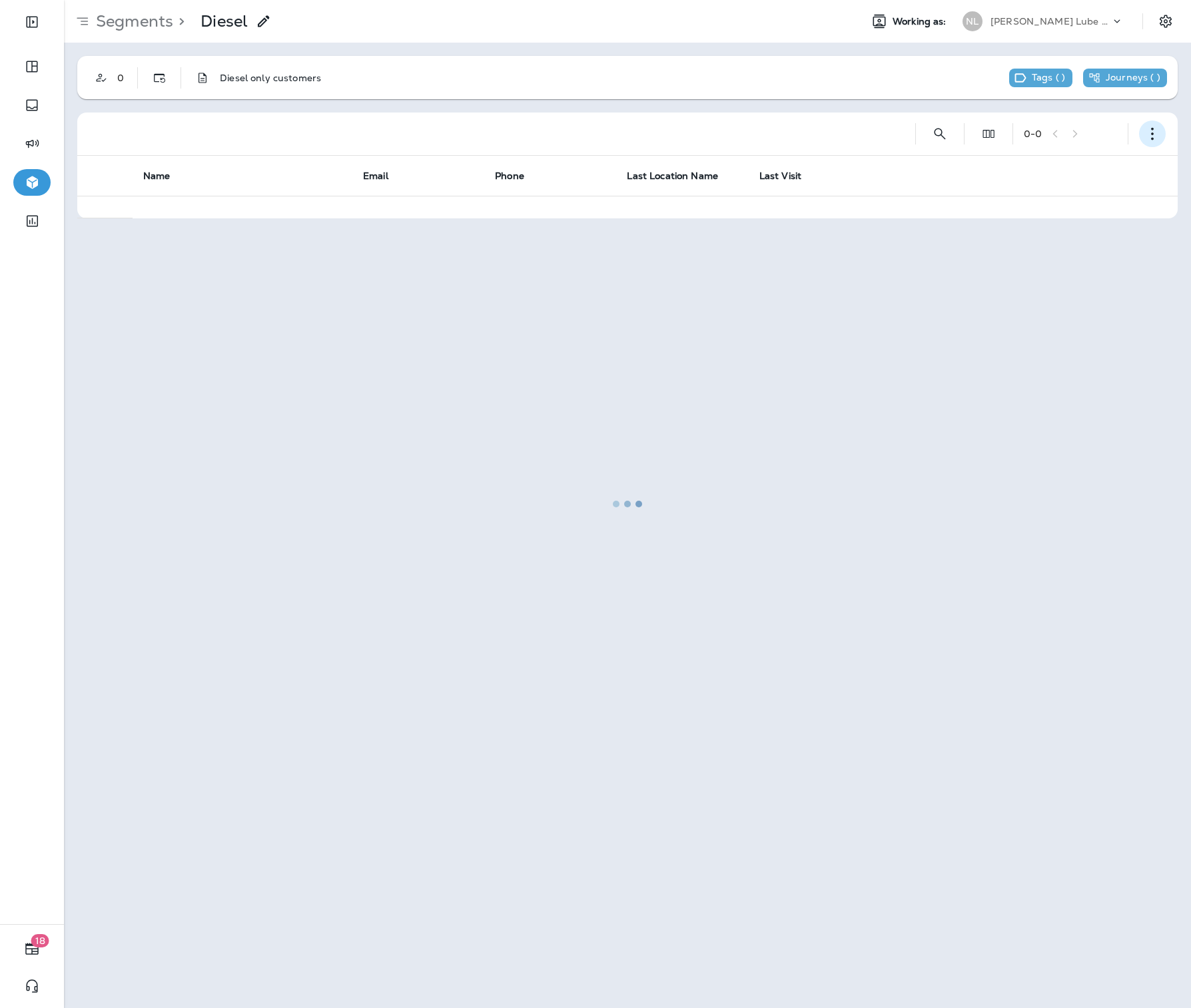
click at [1153, 133] on use "button" at bounding box center [1152, 134] width 3 height 13
click at [1090, 169] on p "Edit Segment" at bounding box center [1065, 169] width 69 height 11
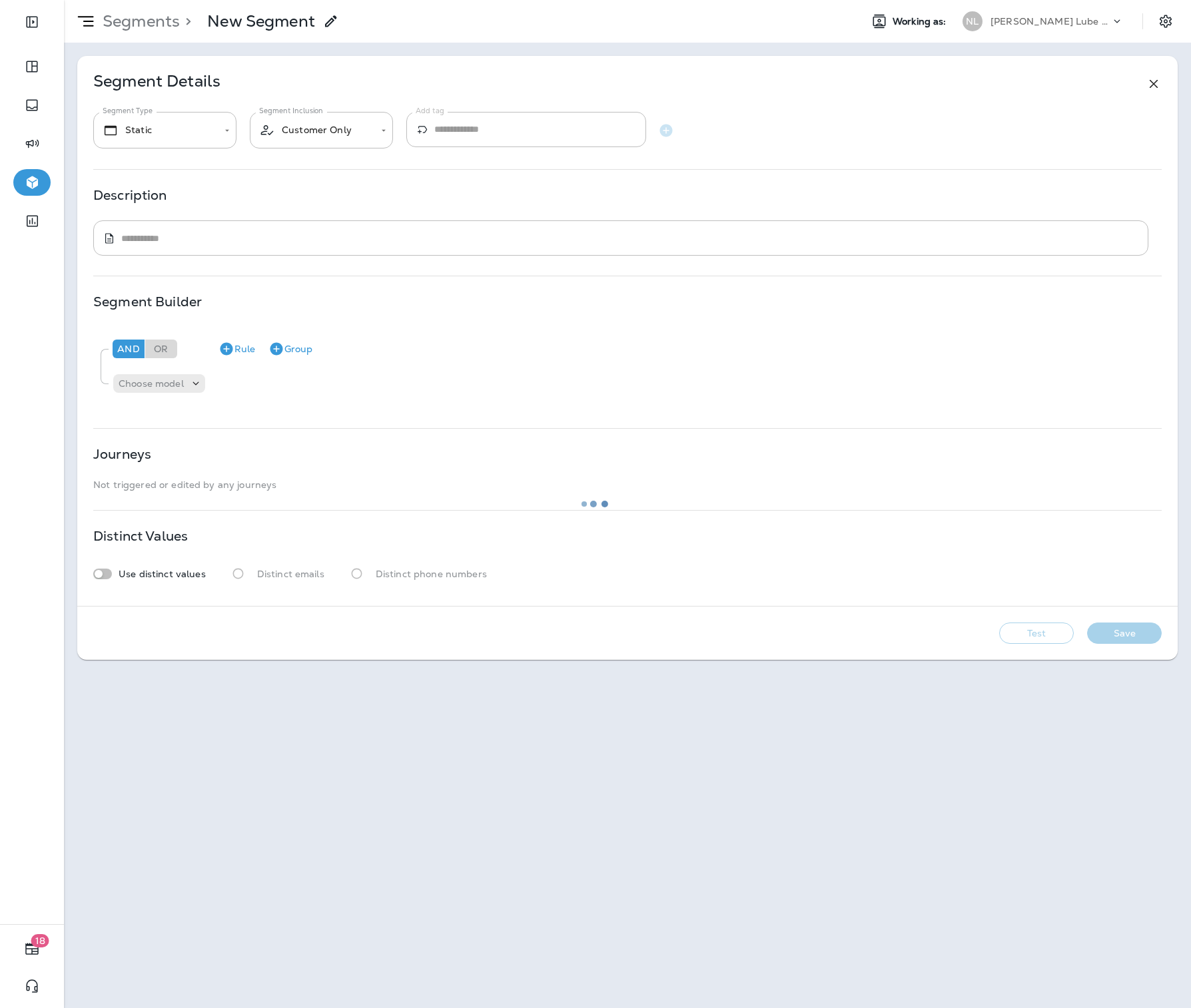
type input "*******"
type textarea "**********"
click at [1037, 633] on button "Test" at bounding box center [1037, 633] width 74 height 21
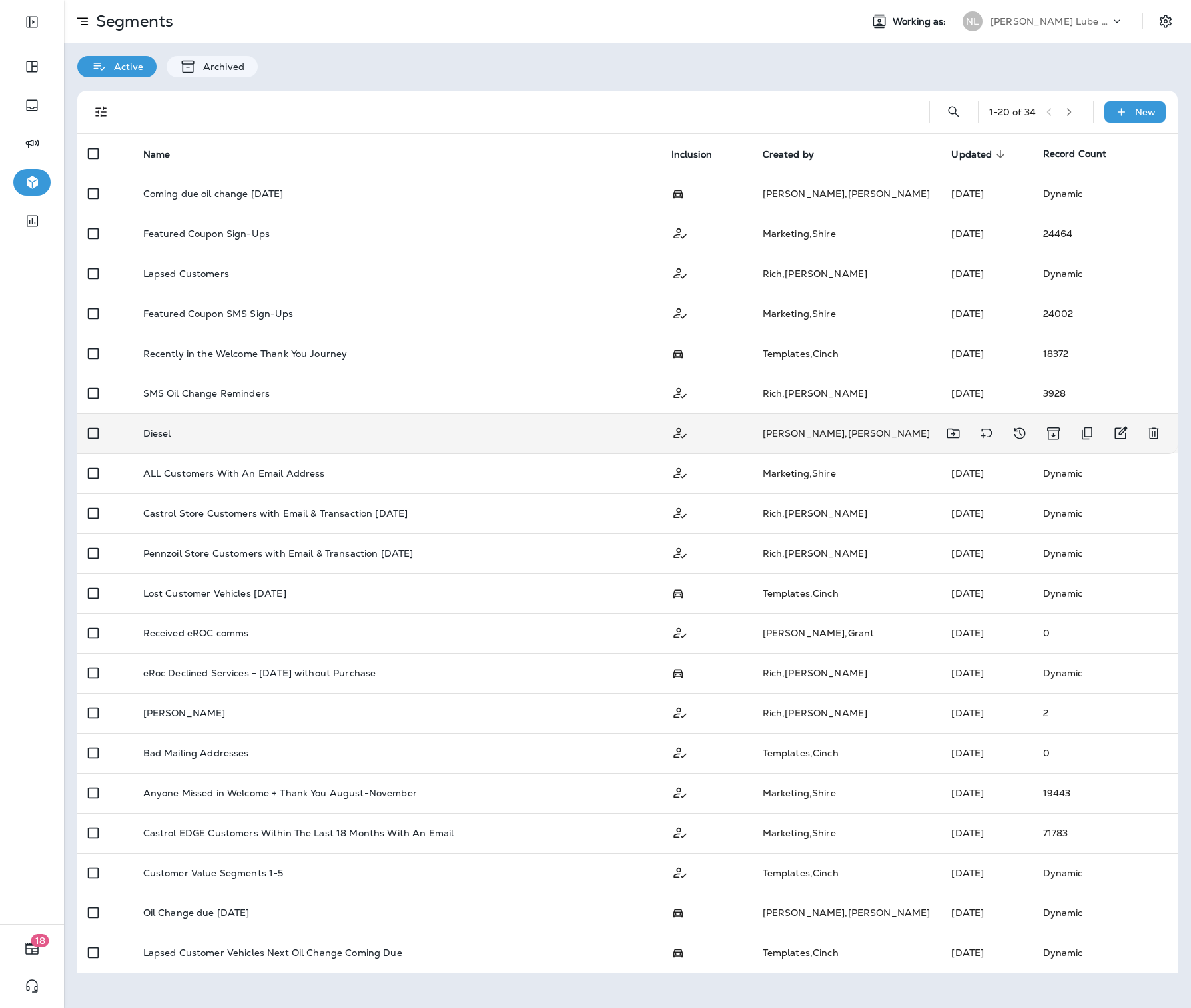
click at [461, 433] on div "Diesel" at bounding box center [397, 434] width 507 height 11
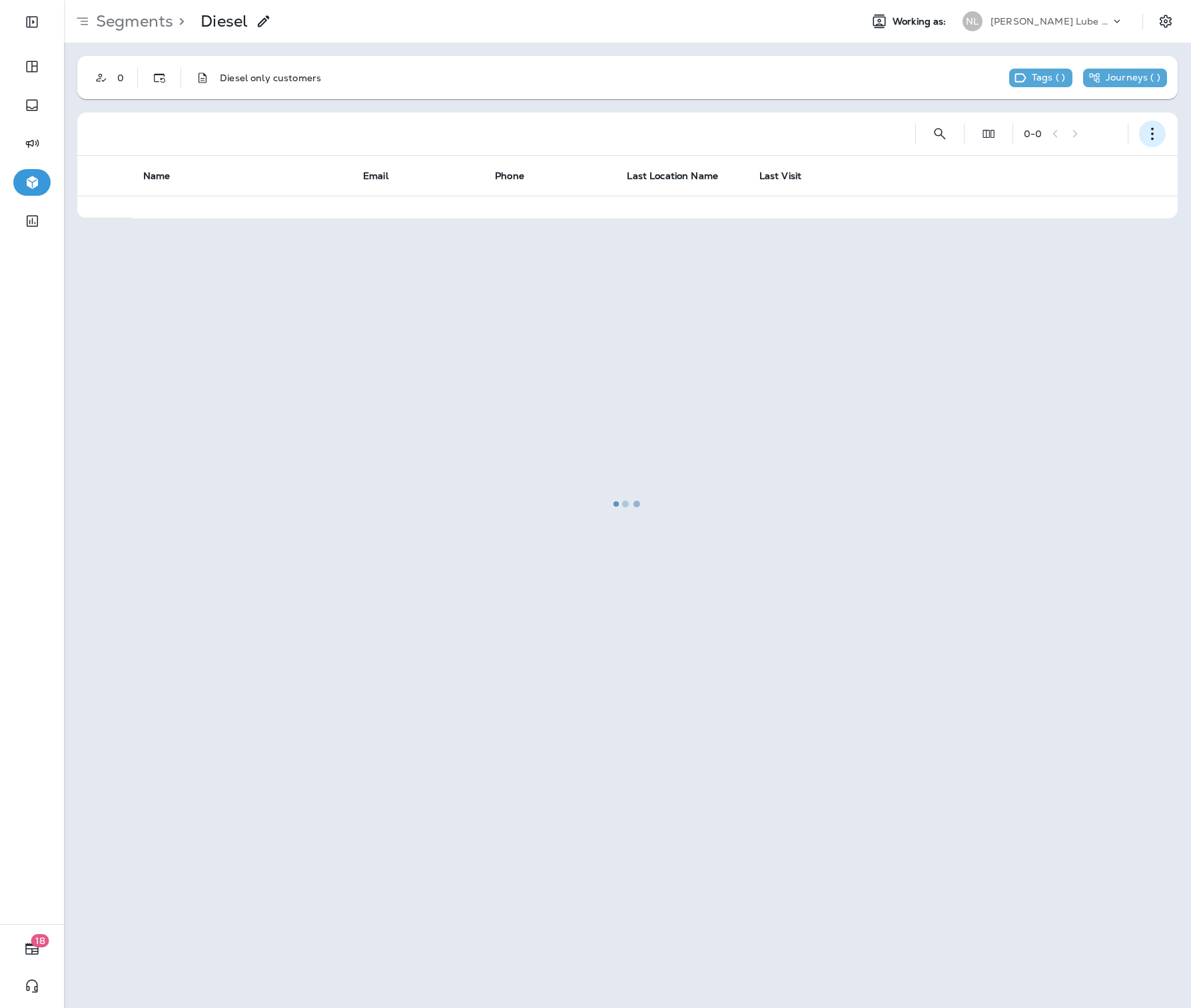
click at [1161, 143] on button "button" at bounding box center [1152, 133] width 26 height 26
click at [1093, 160] on button "Edit Segment" at bounding box center [1086, 168] width 160 height 32
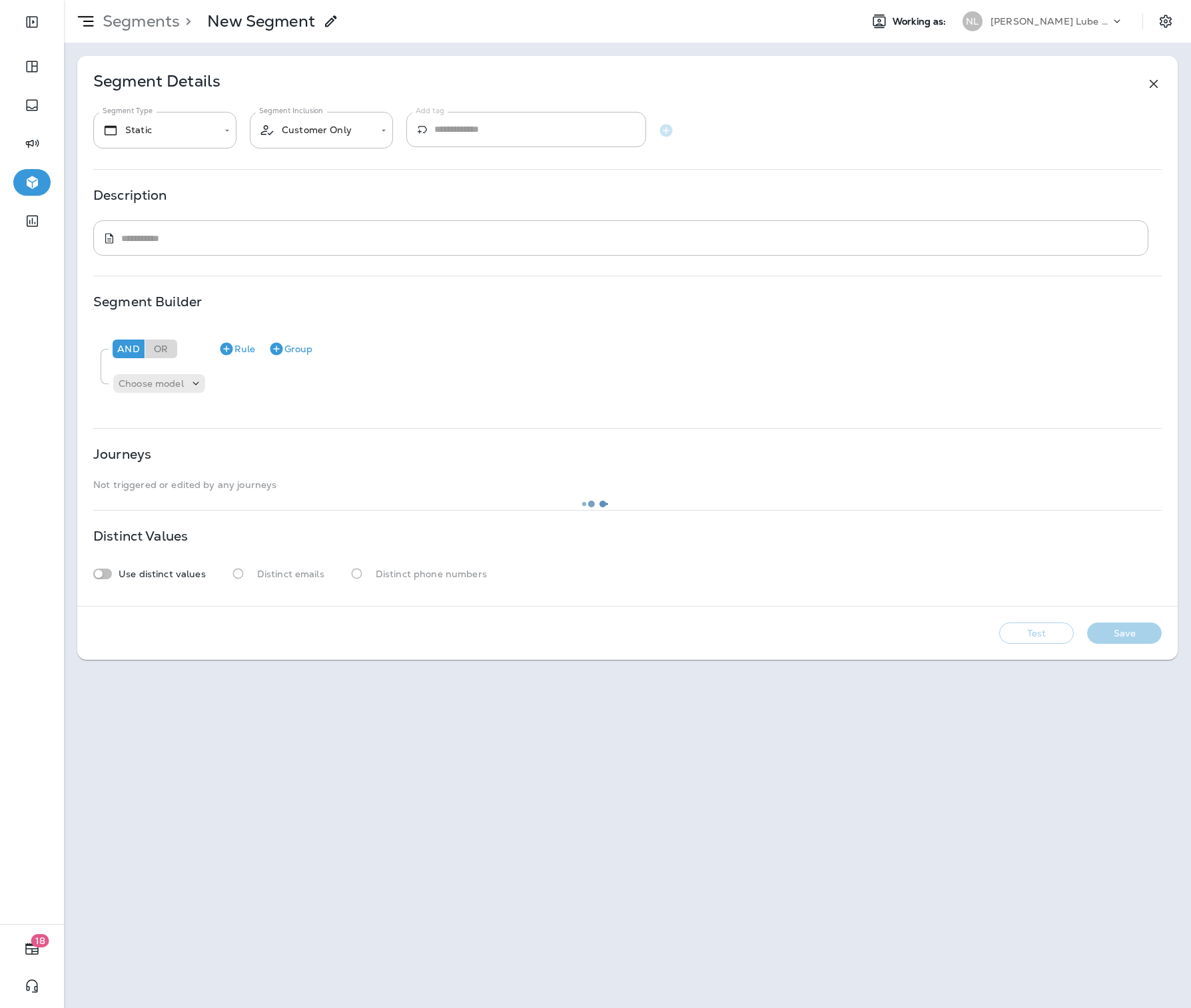
type input "*******"
type textarea "**********"
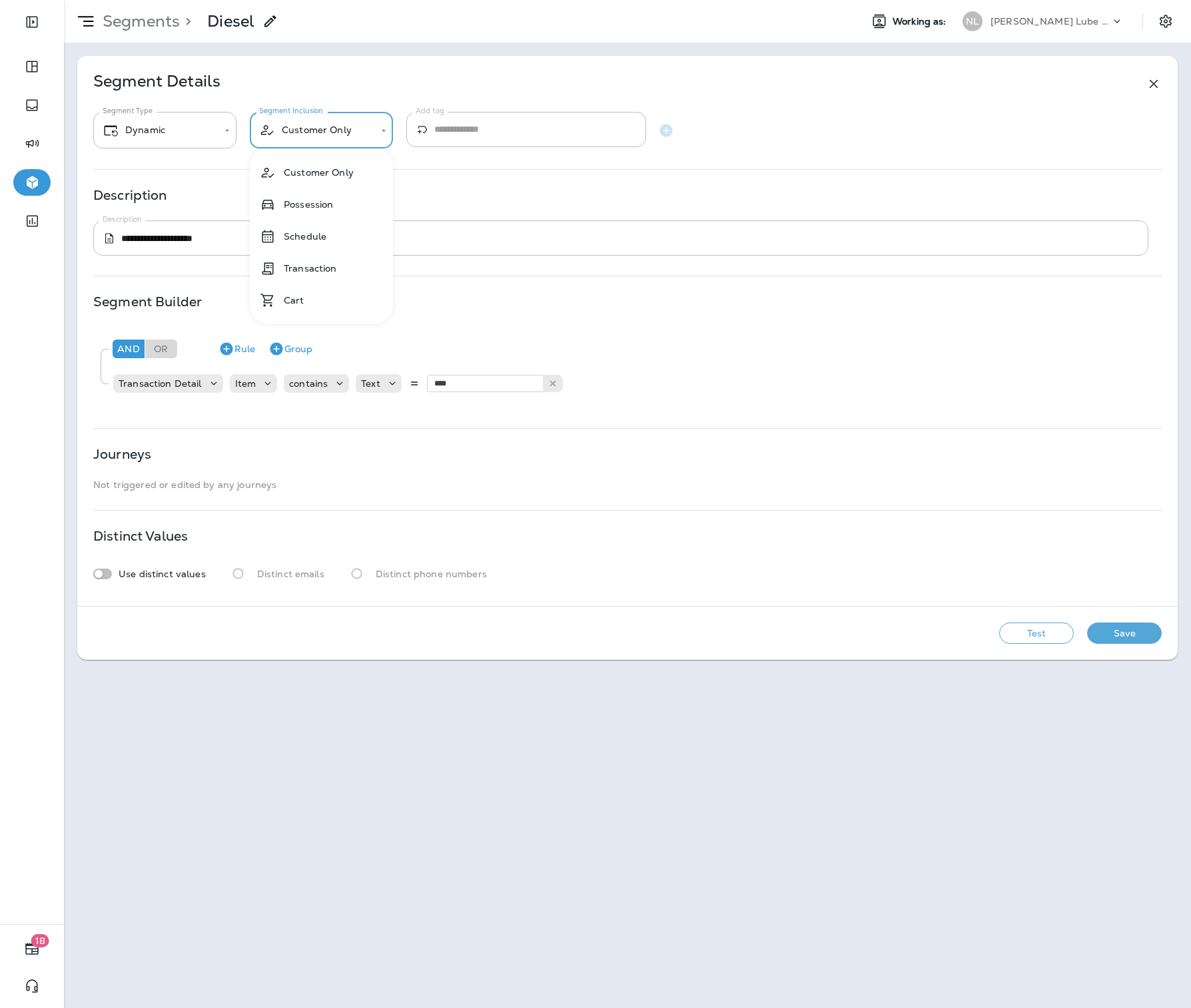
click at [330, 0] on body "**********" at bounding box center [595, 0] width 1191 height 0
click at [338, 266] on li "Transaction" at bounding box center [322, 268] width 144 height 32
click at [1037, 633] on button "Test" at bounding box center [1037, 633] width 74 height 21
click at [328, 0] on body "**********" at bounding box center [595, 0] width 1191 height 0
click at [317, 206] on li "Possession" at bounding box center [322, 204] width 144 height 32
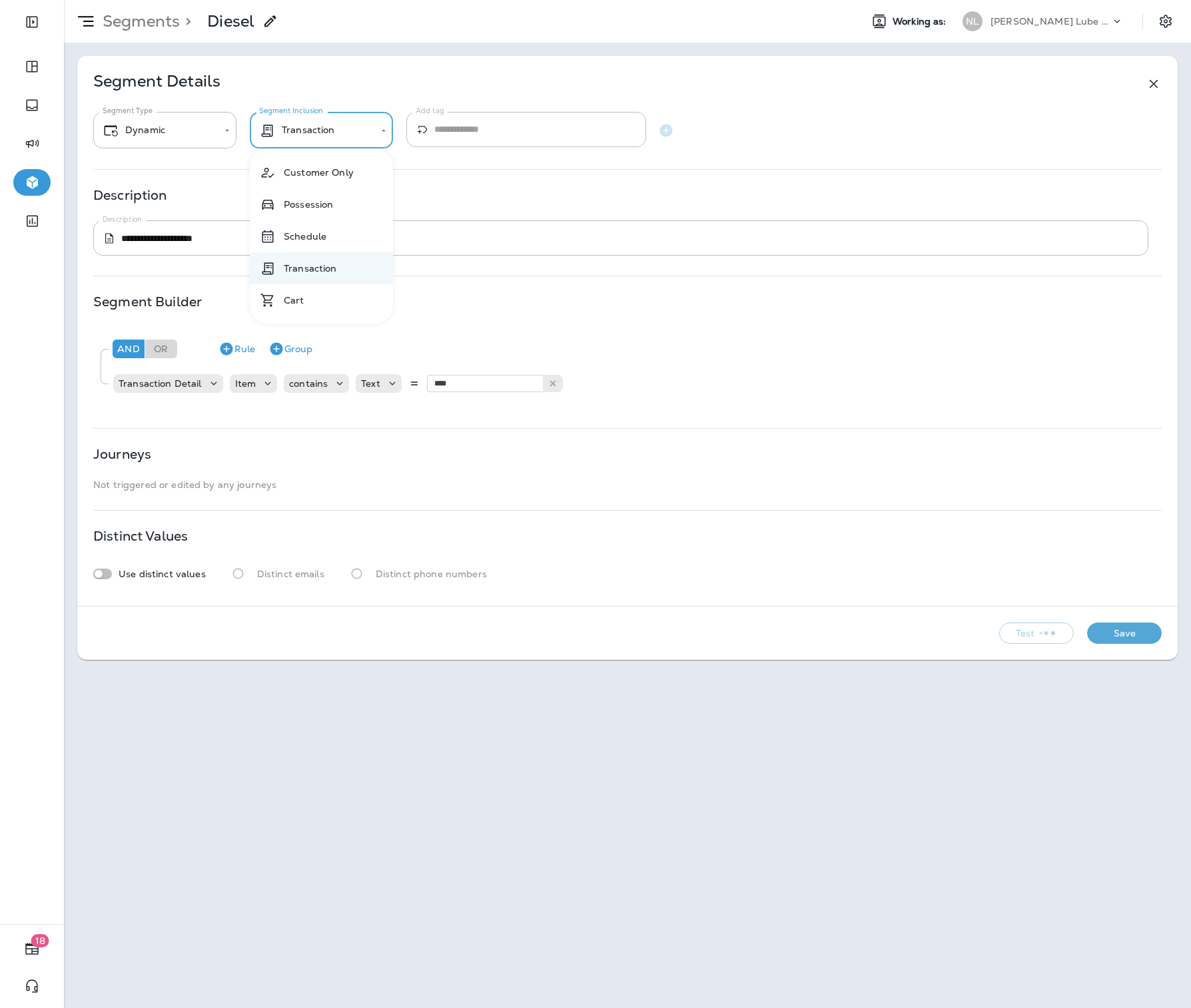
type input "**********"
click at [323, 0] on body "**********" at bounding box center [595, 0] width 1191 height 0
click at [366, 48] on div at bounding box center [595, 504] width 1191 height 1008
click at [1156, 84] on icon at bounding box center [1154, 84] width 16 height 16
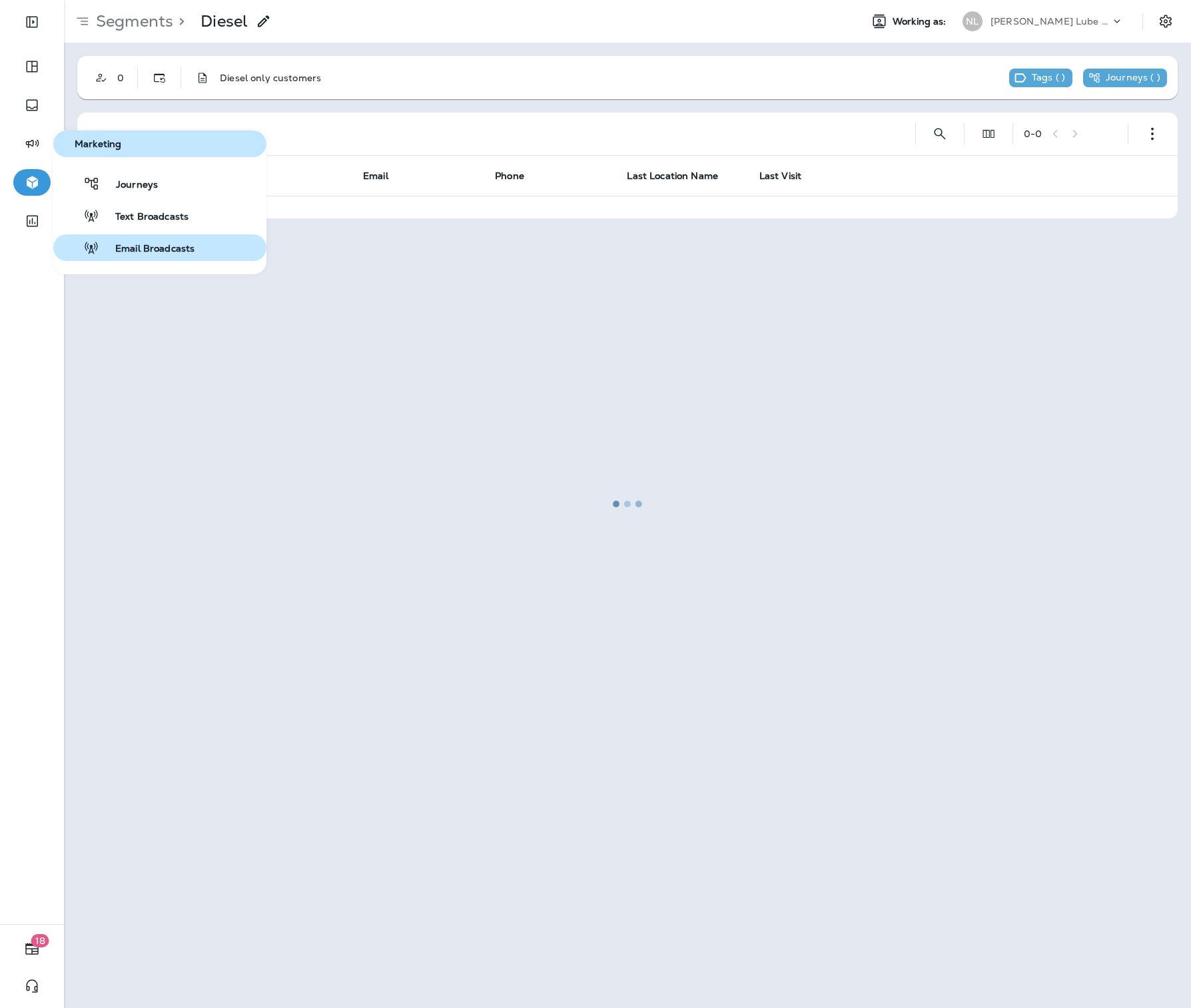
click at [149, 239] on button "Email Broadcasts" at bounding box center [160, 247] width 213 height 26
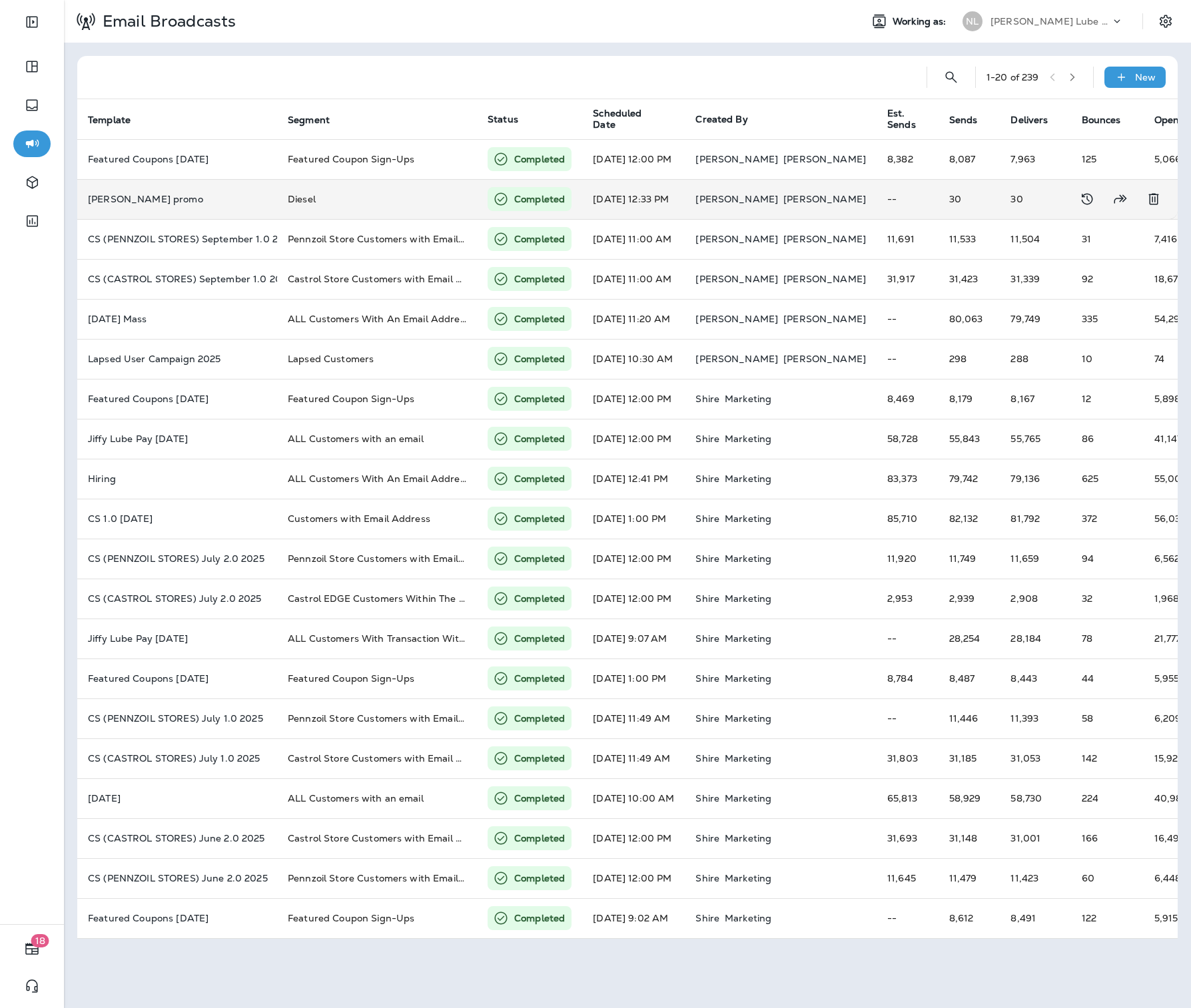
click at [266, 204] on td "[PERSON_NAME] promo" at bounding box center [177, 199] width 200 height 40
type input "**********"
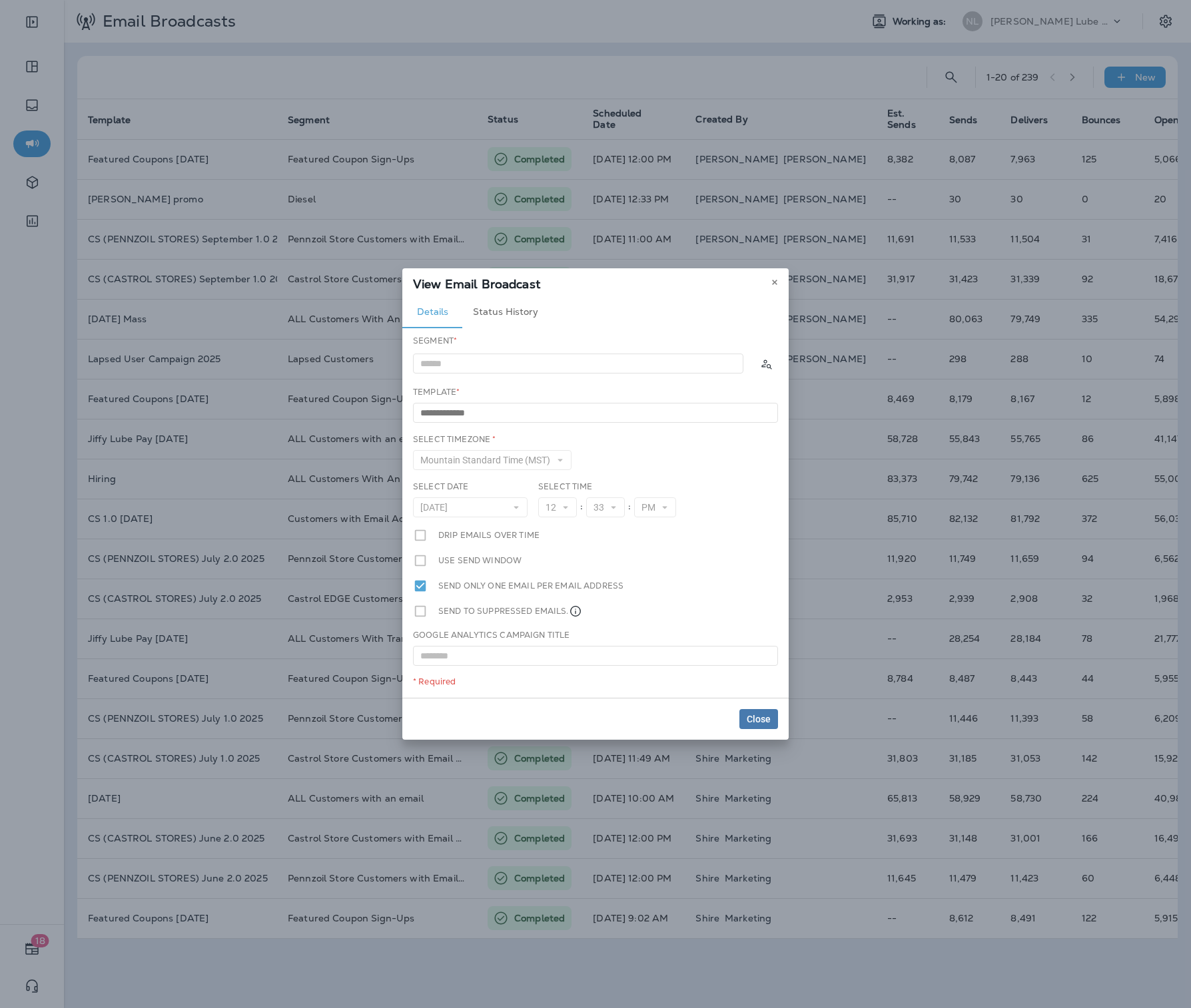
drag, startPoint x: 501, startPoint y: 318, endPoint x: 581, endPoint y: 315, distance: 80.1
click at [501, 318] on button "Status History" at bounding box center [505, 311] width 86 height 32
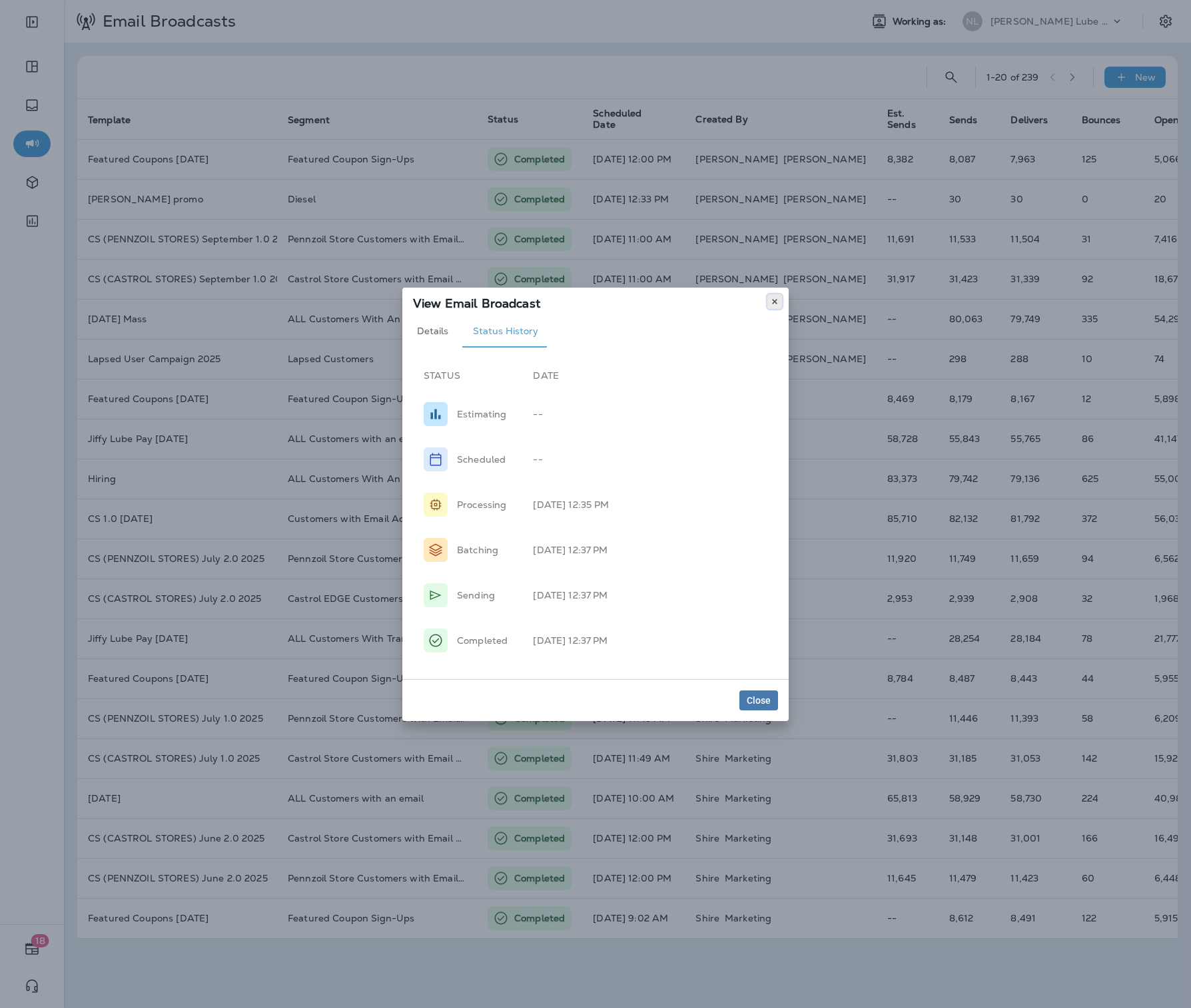
click at [777, 303] on icon at bounding box center [775, 301] width 8 height 8
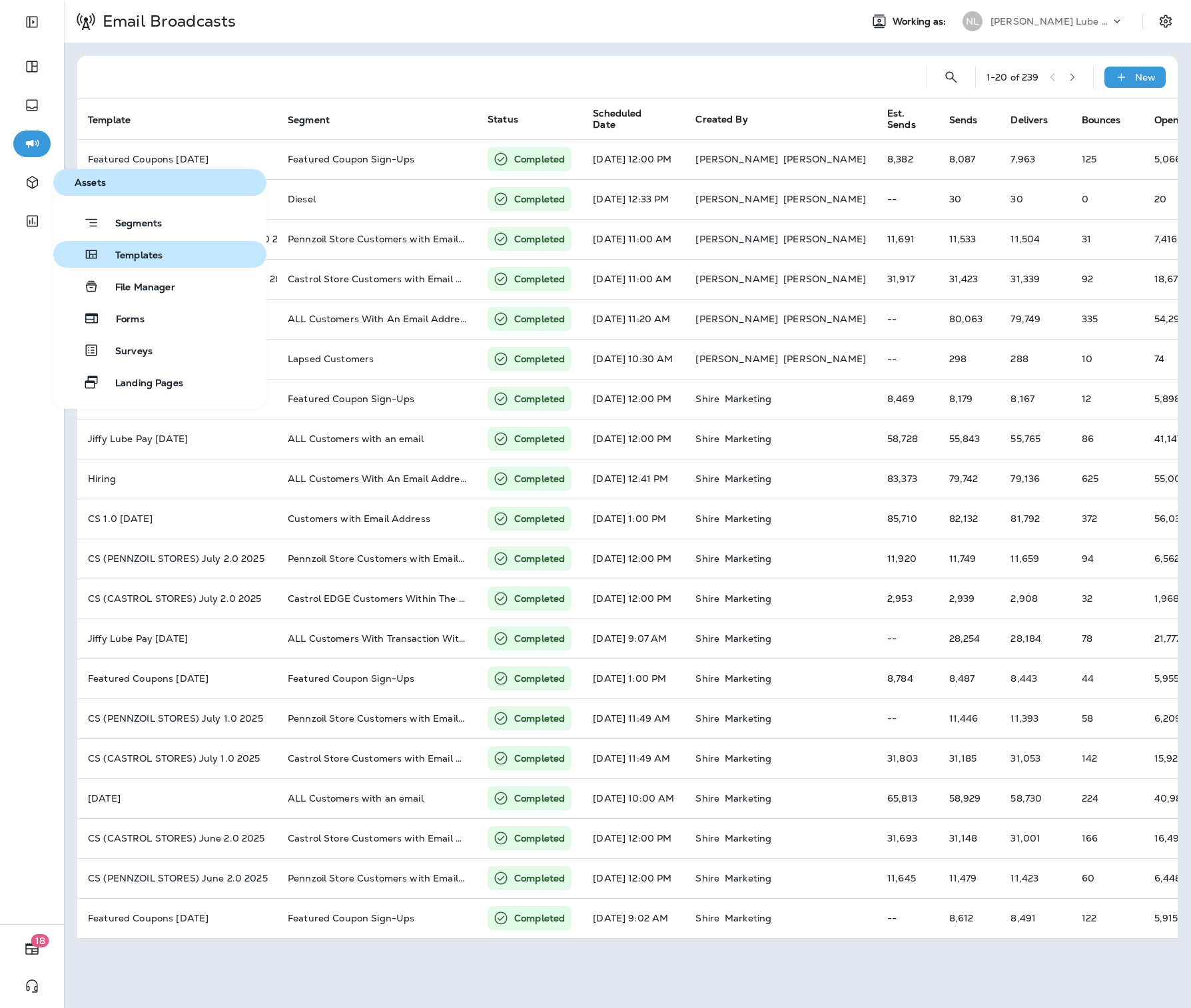
click at [133, 262] on span "Templates" at bounding box center [131, 256] width 64 height 13
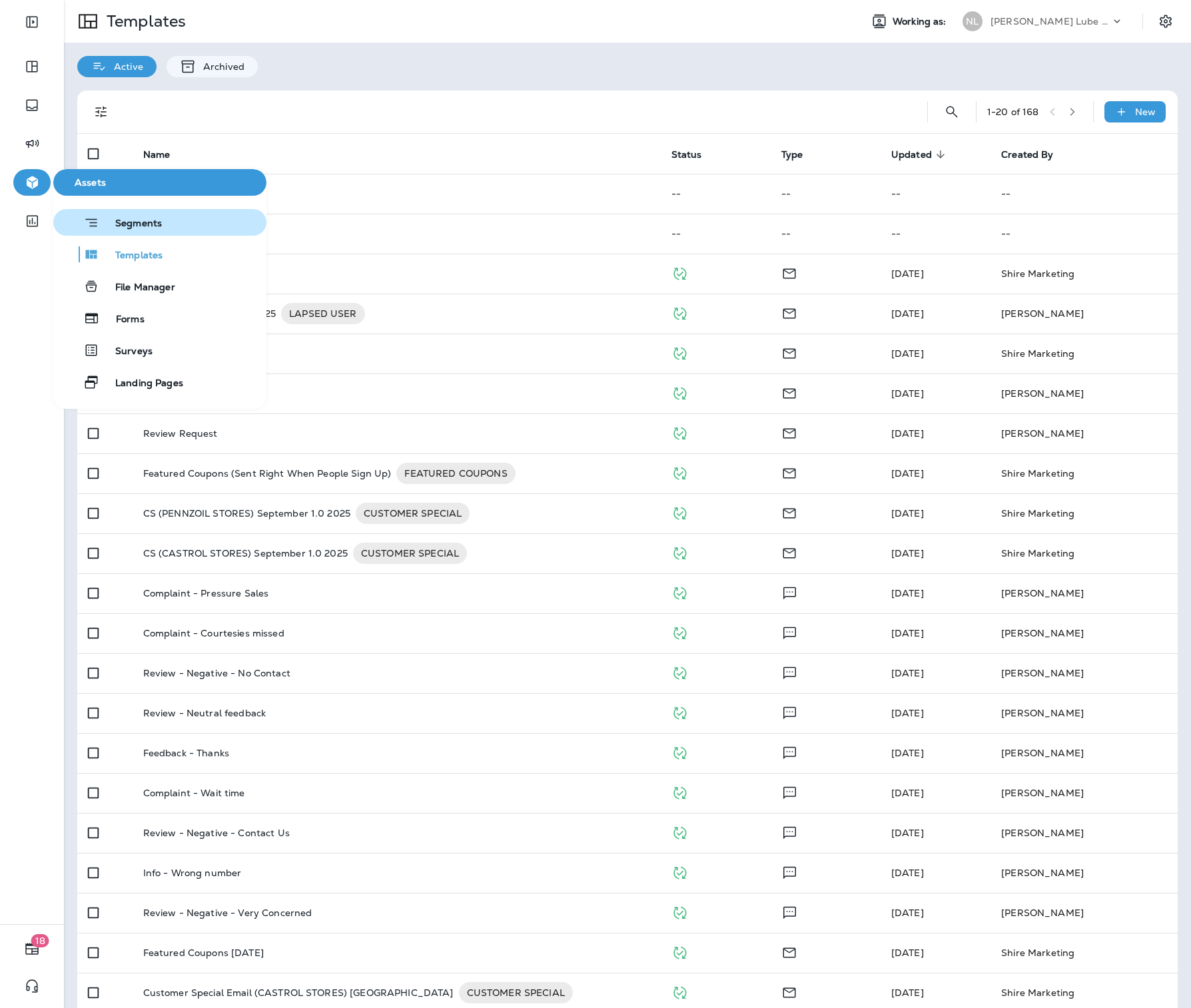
click at [111, 221] on span "Segments" at bounding box center [130, 224] width 63 height 14
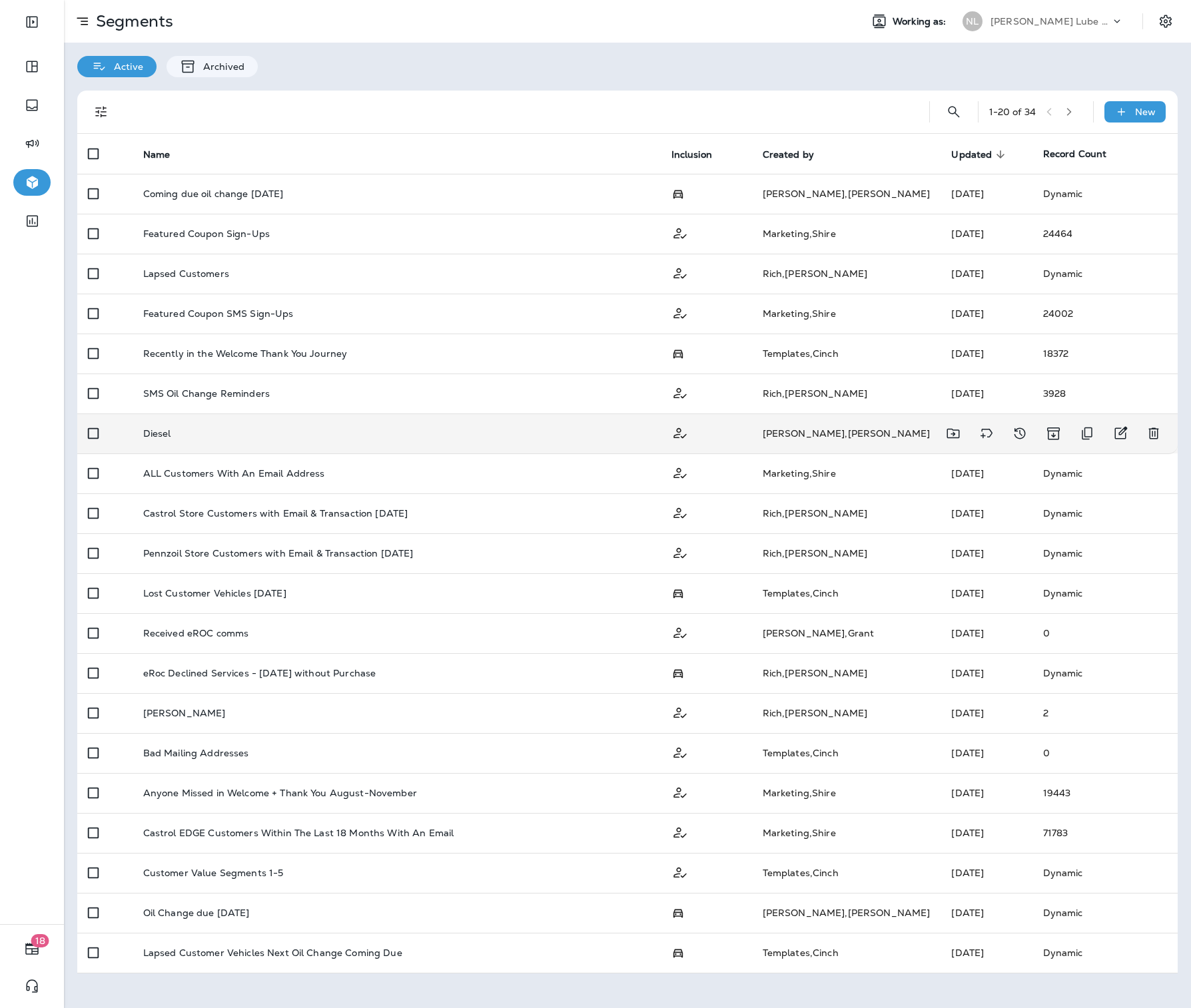
click at [608, 420] on td "Diesel" at bounding box center [397, 433] width 529 height 40
